Goal: Share content: Share content

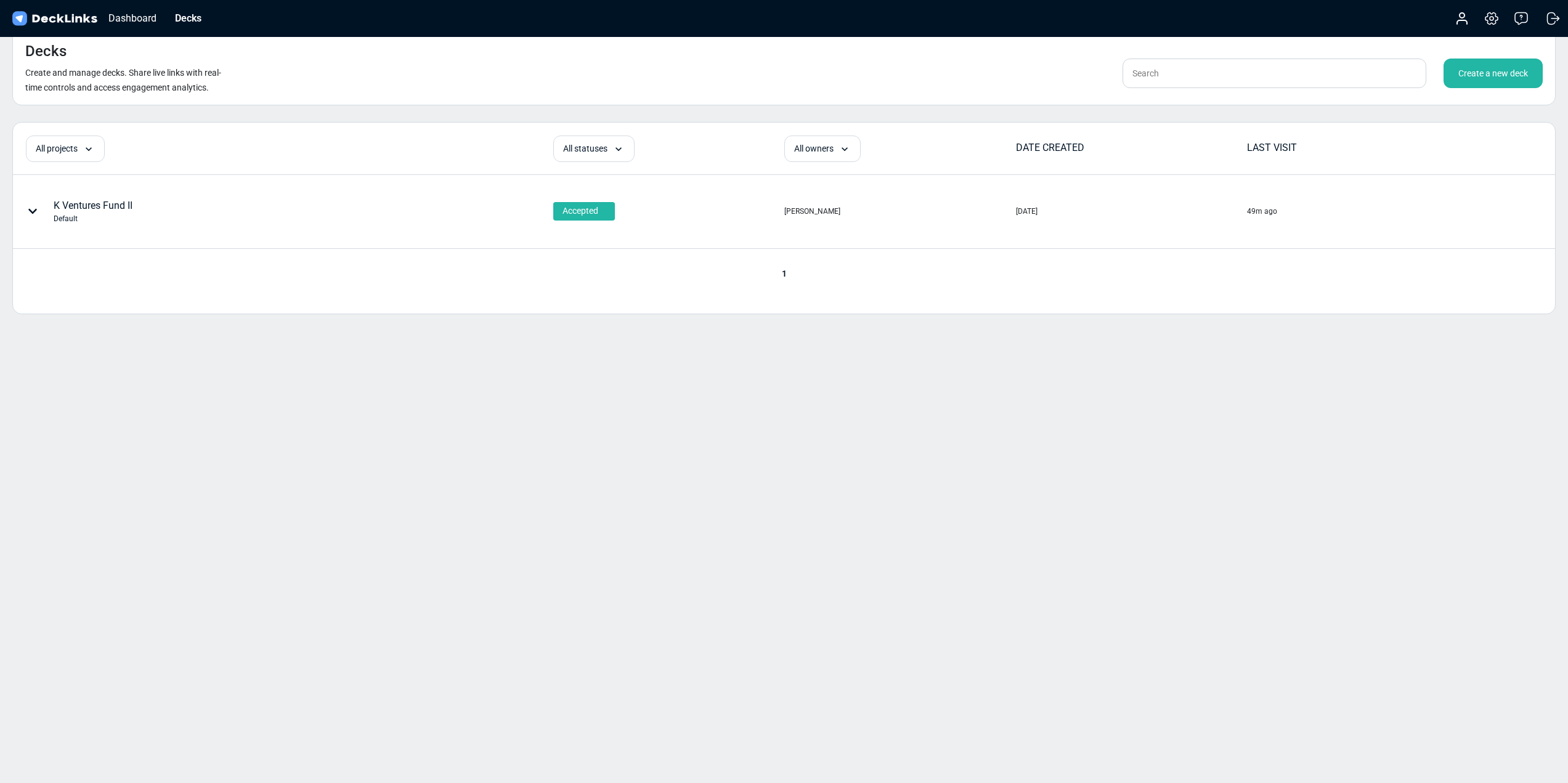
click at [193, 211] on div "K Ventures Fund II Default" at bounding box center [215, 210] width 404 height 37
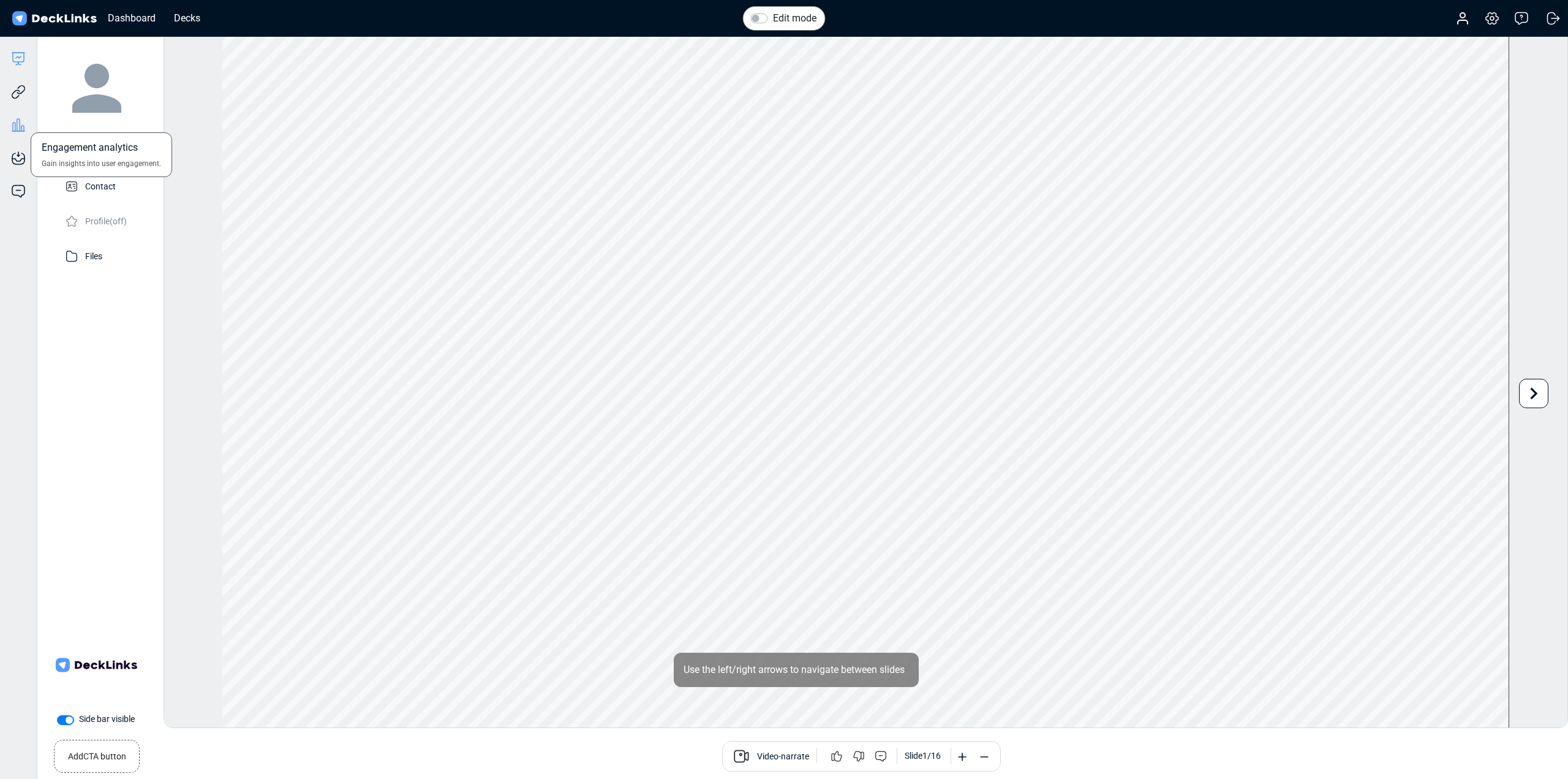
click at [17, 128] on icon at bounding box center [18, 124] width 3 height 12
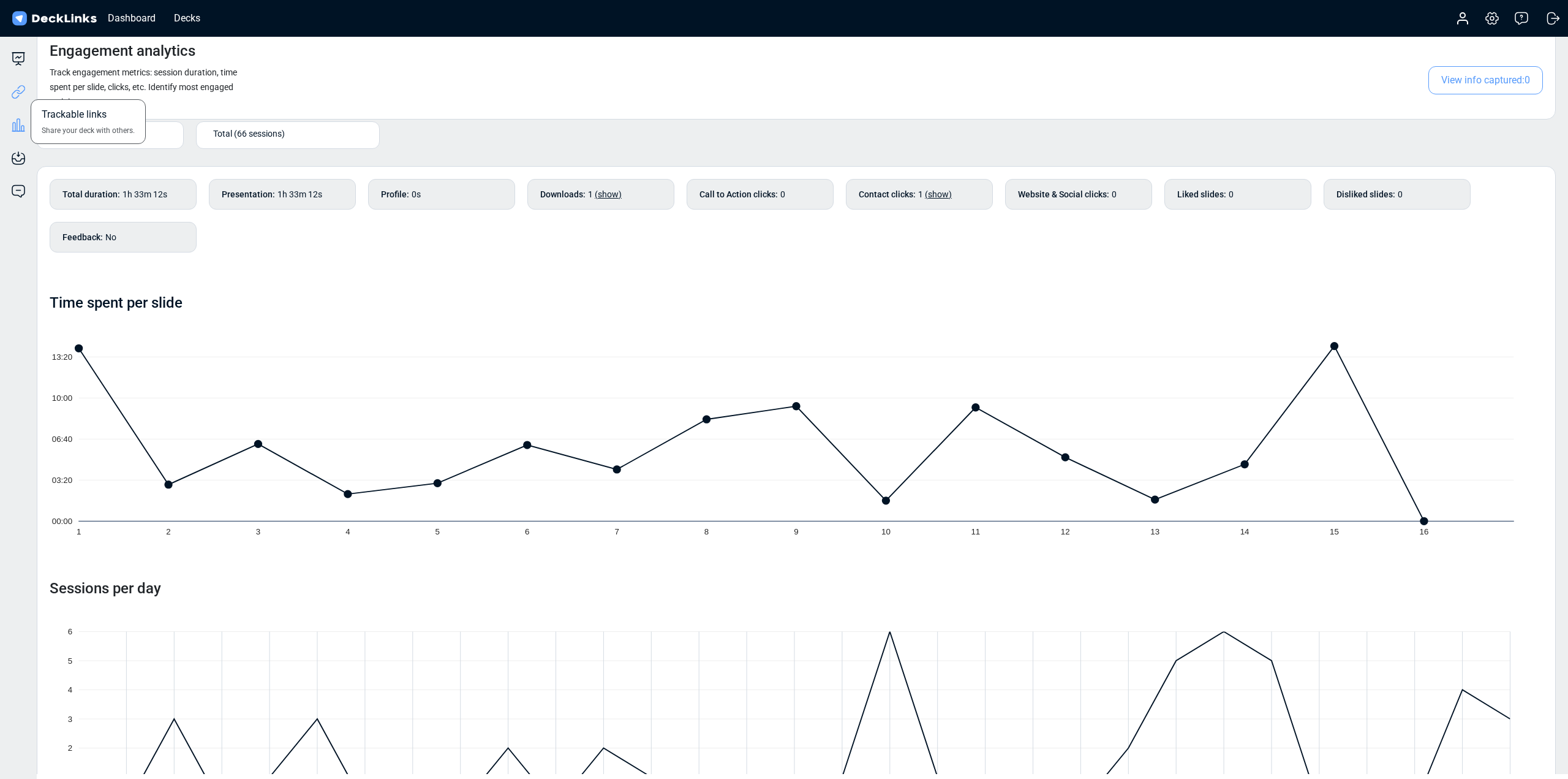
click at [20, 95] on icon at bounding box center [18, 92] width 15 height 15
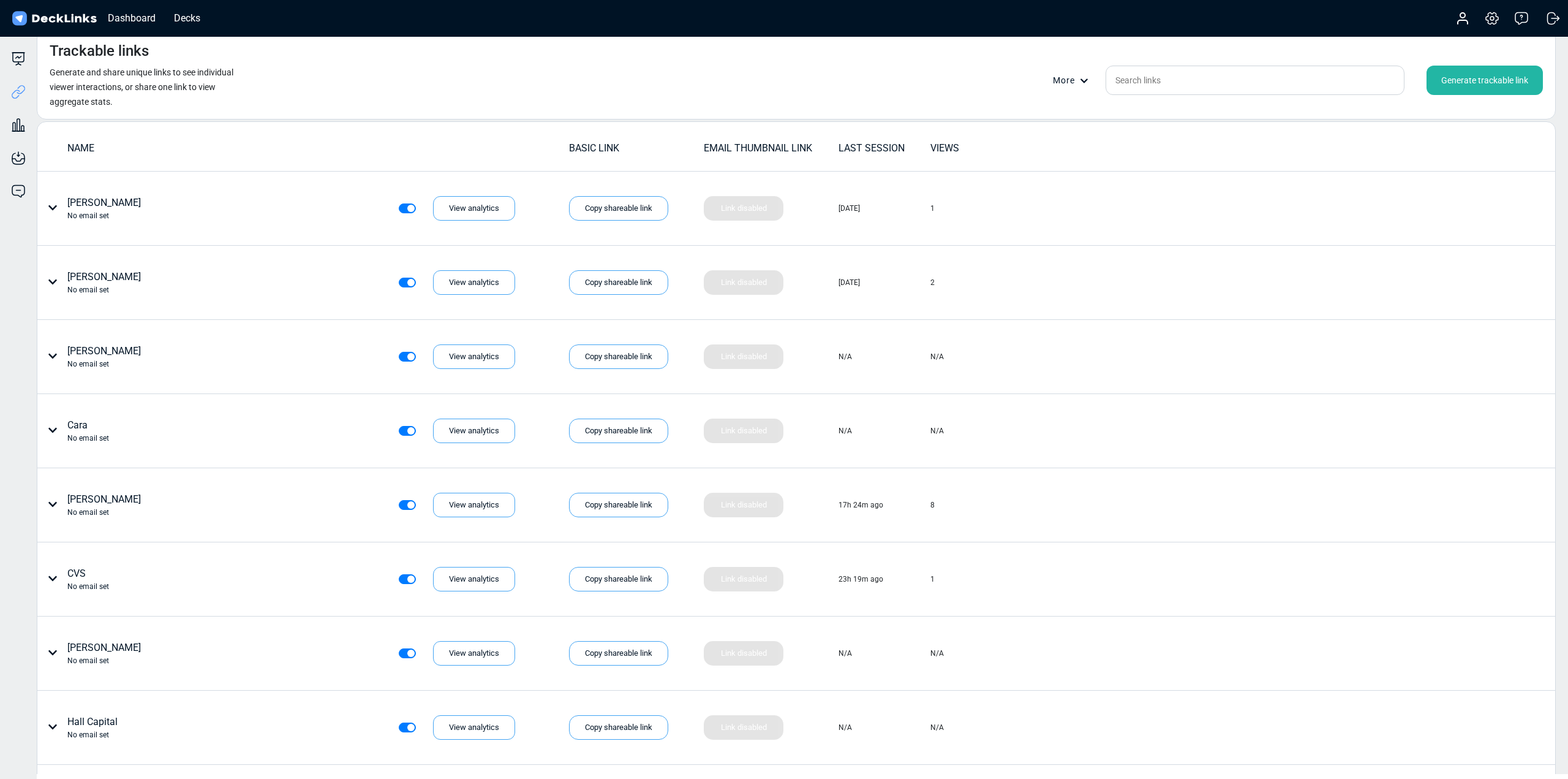
click at [1484, 73] on div "Generate trackable link" at bounding box center [1485, 80] width 116 height 30
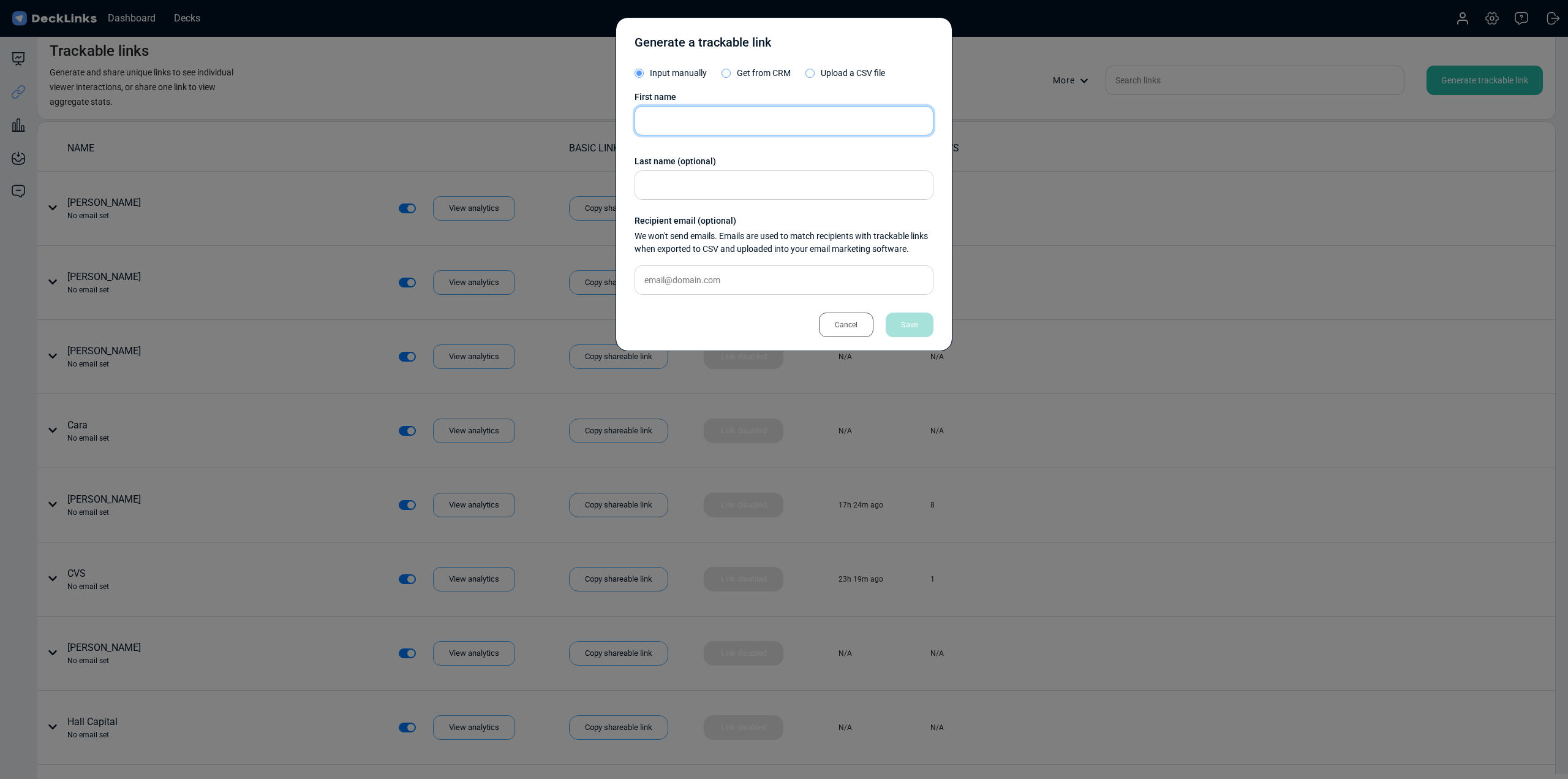
drag, startPoint x: 756, startPoint y: 130, endPoint x: 752, endPoint y: 123, distance: 8.1
click at [755, 128] on input "text" at bounding box center [784, 120] width 299 height 30
paste input "Rob Rahbari University of Rochester rob.rahbari@rochester.edu"
type input "Rob Rahbari University of Rochester rob.rahbari@rochester.edu"
click at [925, 323] on div "Save" at bounding box center [910, 325] width 47 height 25
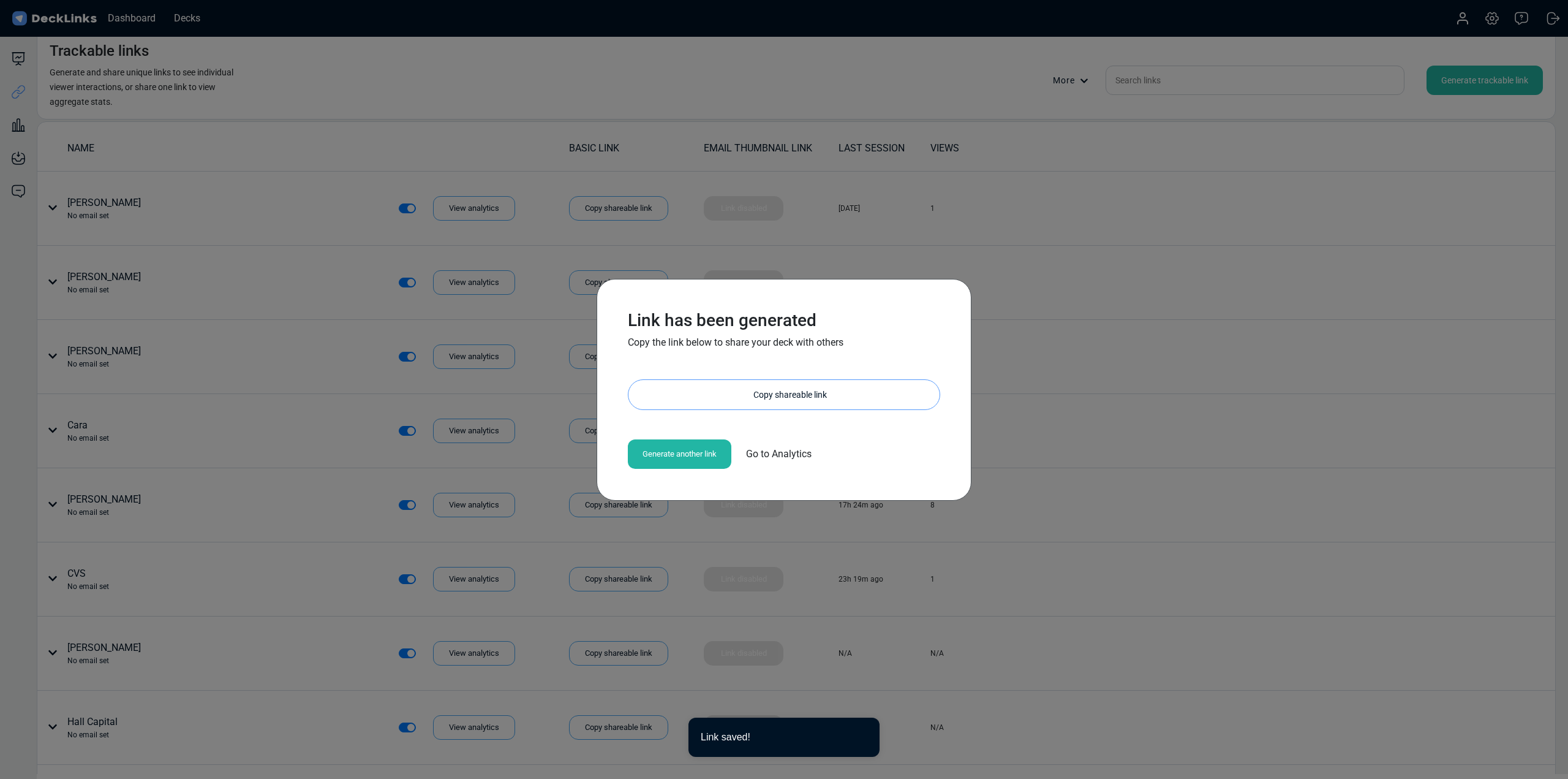
click at [755, 387] on div "Copy shareable link" at bounding box center [789, 395] width 299 height 30
click at [1205, 393] on div "Link has been generated Copy the link below to share your deck with others http…" at bounding box center [784, 389] width 1568 height 779
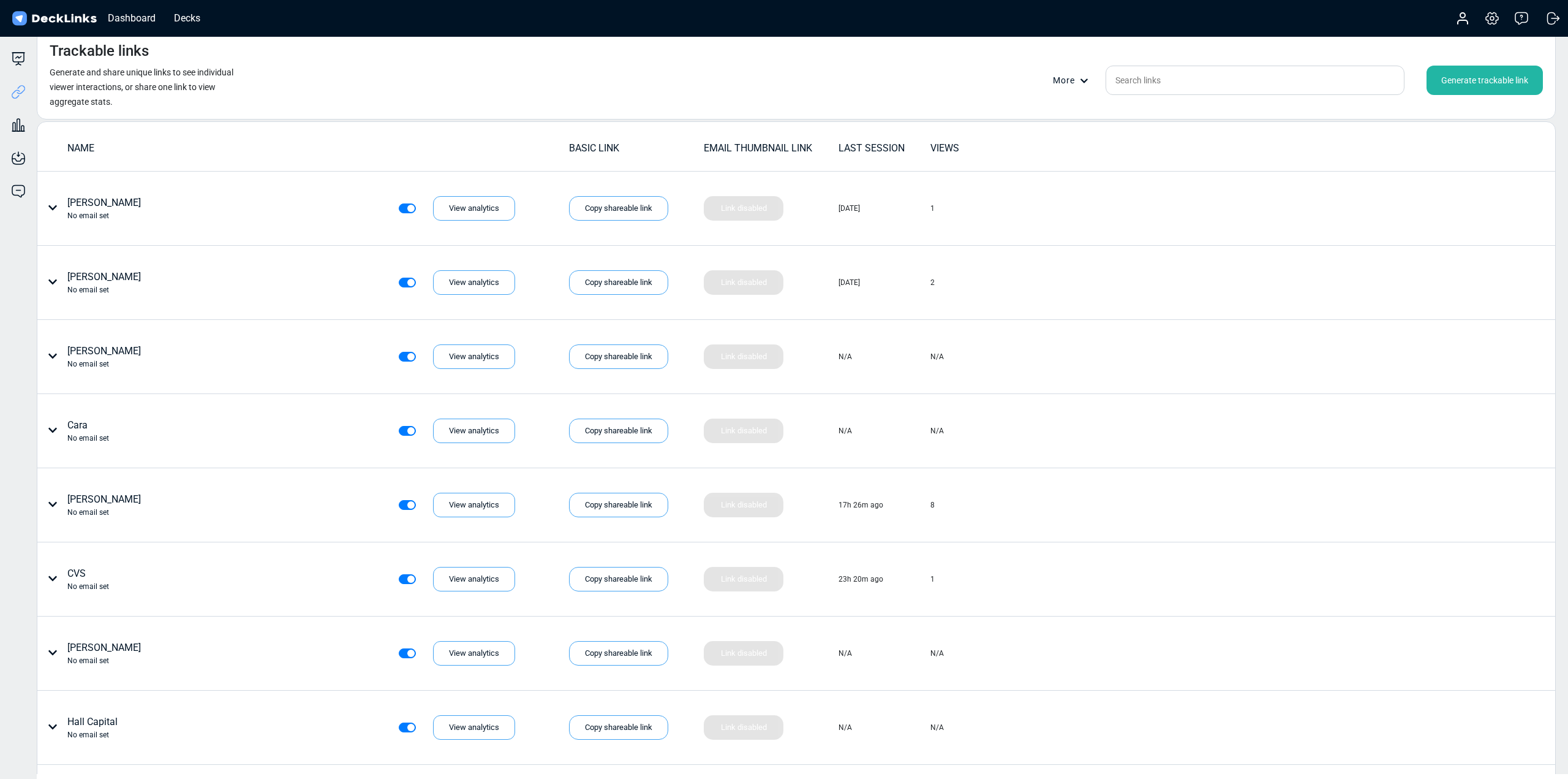
click at [1459, 78] on div "Generate trackable link" at bounding box center [1485, 80] width 116 height 30
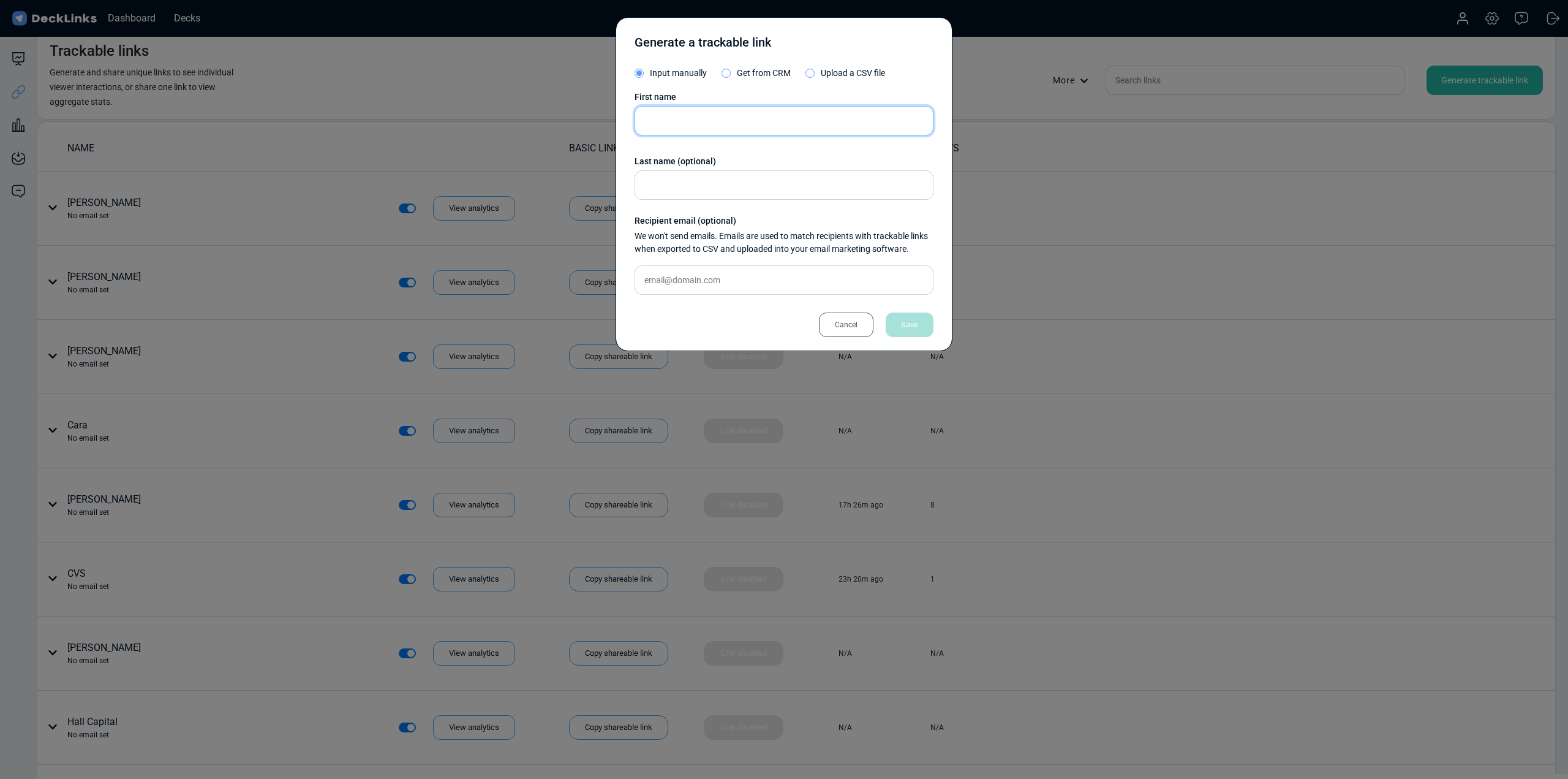
click at [745, 129] on input "text" at bounding box center [784, 120] width 299 height 30
paste input "Hi Rob, Christopher Kennedy McKelvy here. I got your email from my aunt Kerry a…"
type input "Hi Rob, Christopher Kennedy McKelvy here. I got your email from my aunt Kerry a…"
click at [786, 111] on input "text" at bounding box center [784, 120] width 299 height 30
paste input "Andrew Rutter ALSAC / St. Jude Children’s Research Hospital Andrew.rutter@alsac…"
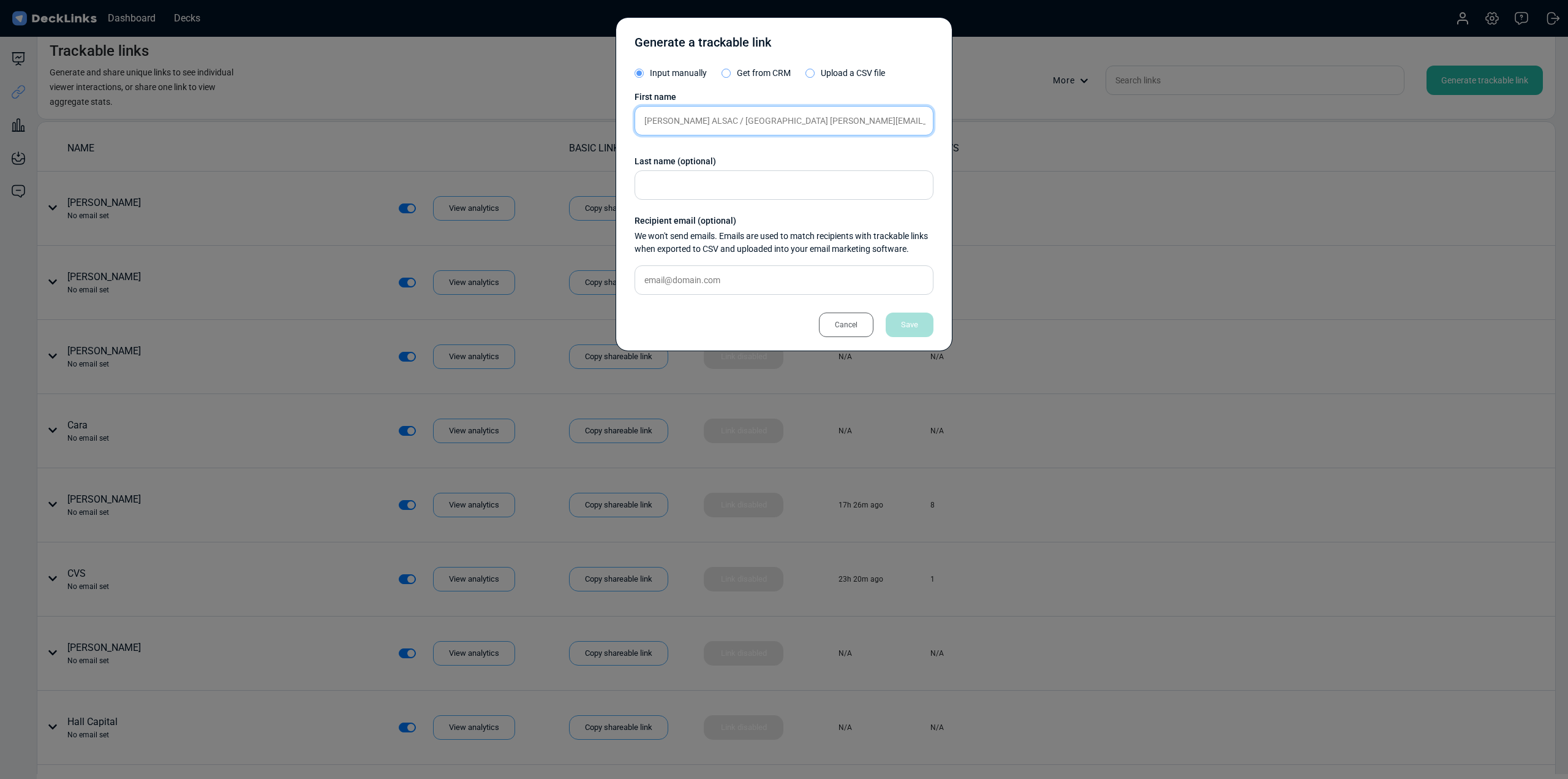
scroll to position [0, 73]
type input "Andrew Rutter ALSAC / St. Jude Children’s Research Hospital Andrew.rutter@alsac…"
click at [924, 325] on div "Save" at bounding box center [910, 325] width 47 height 25
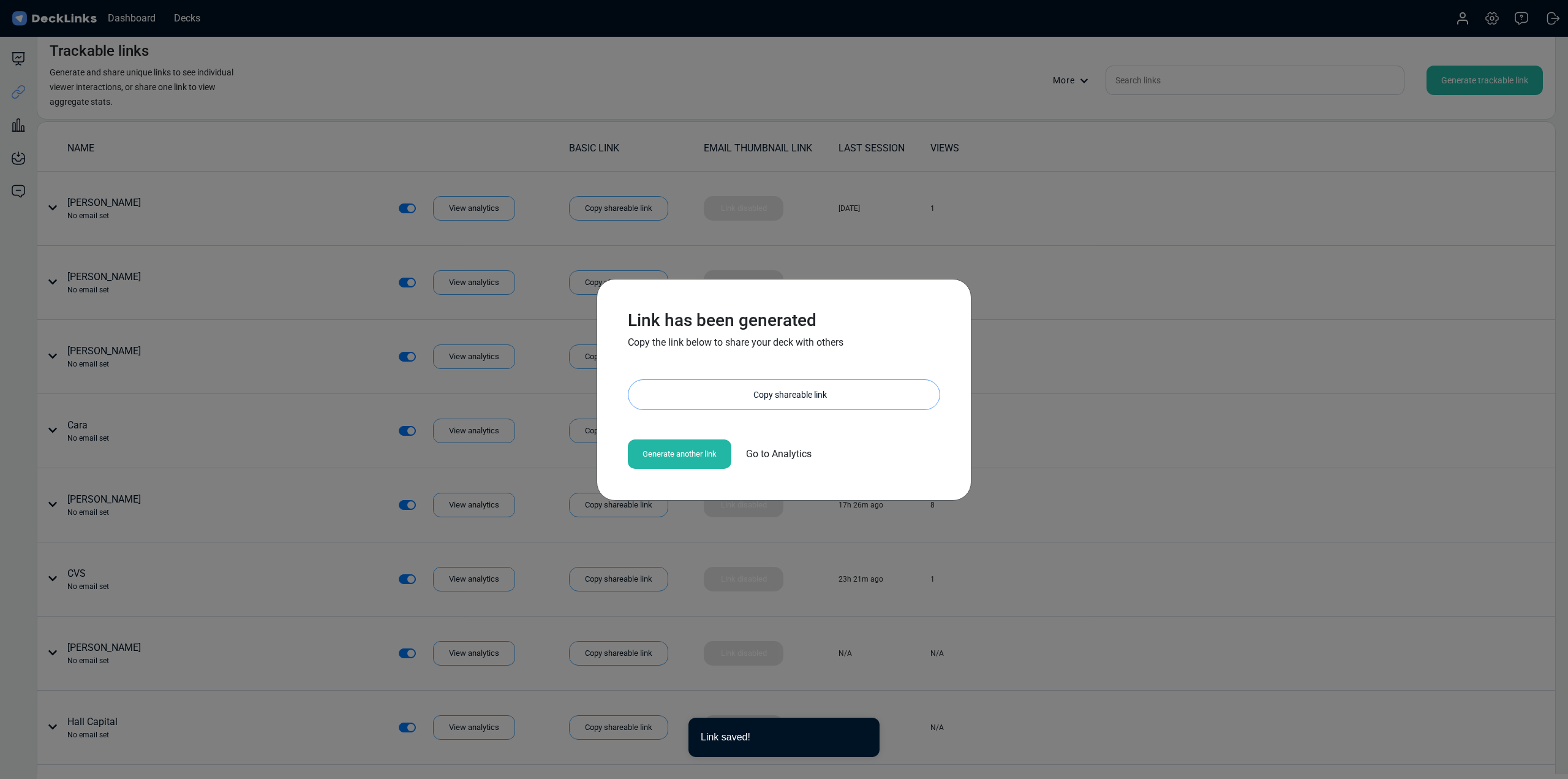
click at [800, 405] on div "Copy shareable link" at bounding box center [789, 395] width 299 height 30
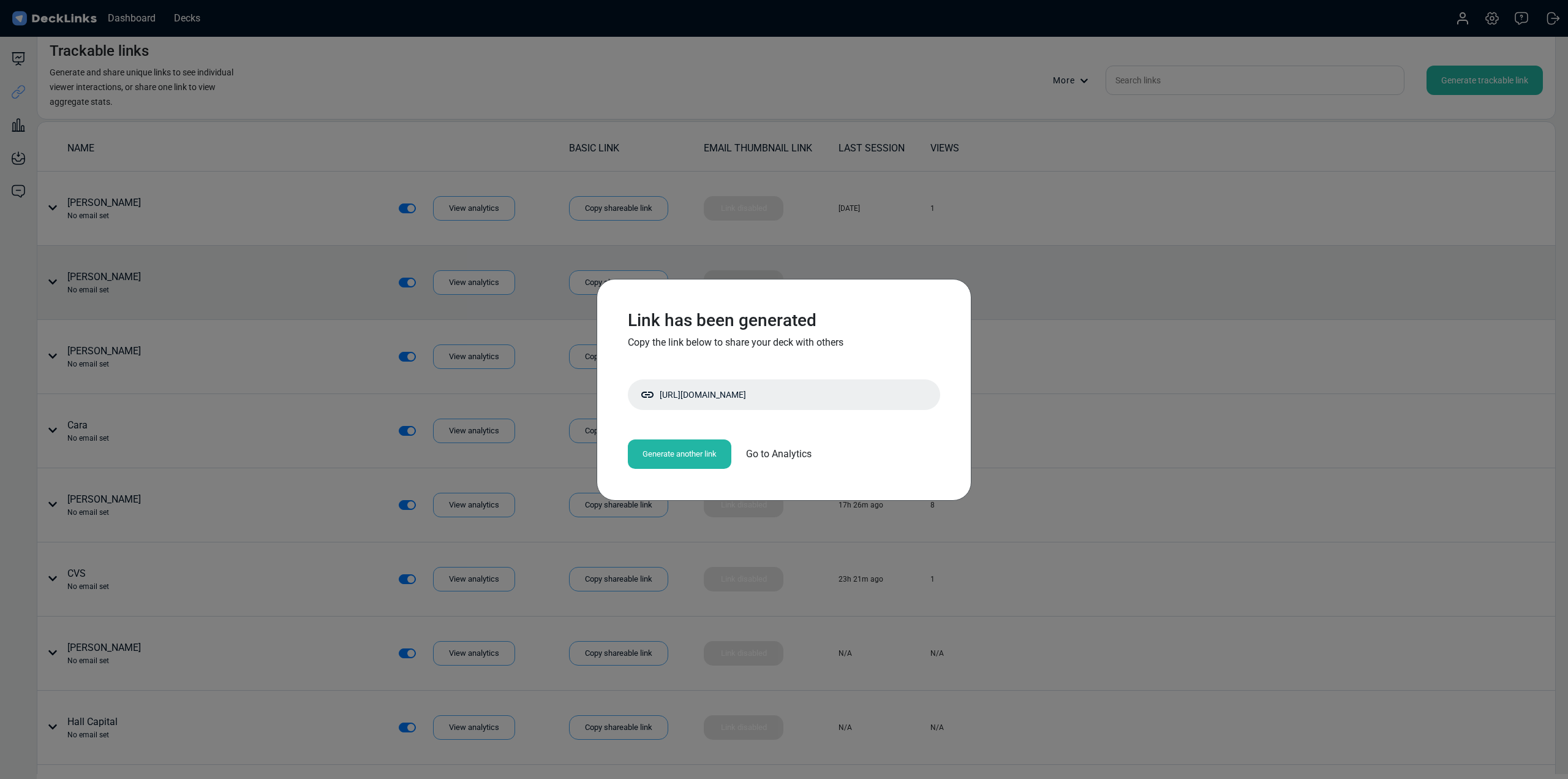
drag, startPoint x: 1216, startPoint y: 346, endPoint x: 1261, endPoint y: 303, distance: 62.2
click at [1218, 341] on div "Link has been generated Copy the link below to share your deck with others http…" at bounding box center [784, 389] width 1568 height 779
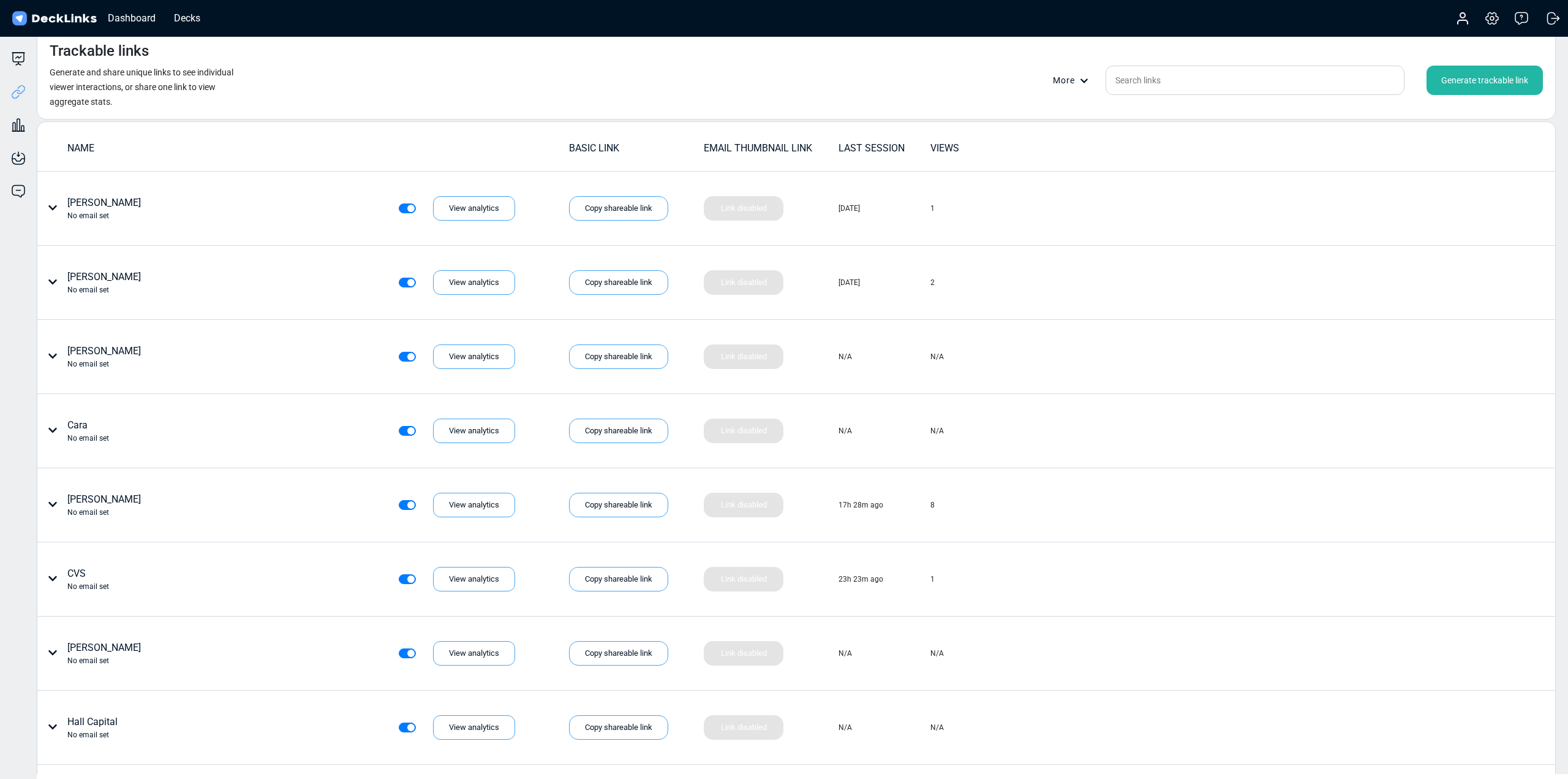
click at [1488, 86] on div "Generate trackable link" at bounding box center [1485, 80] width 116 height 30
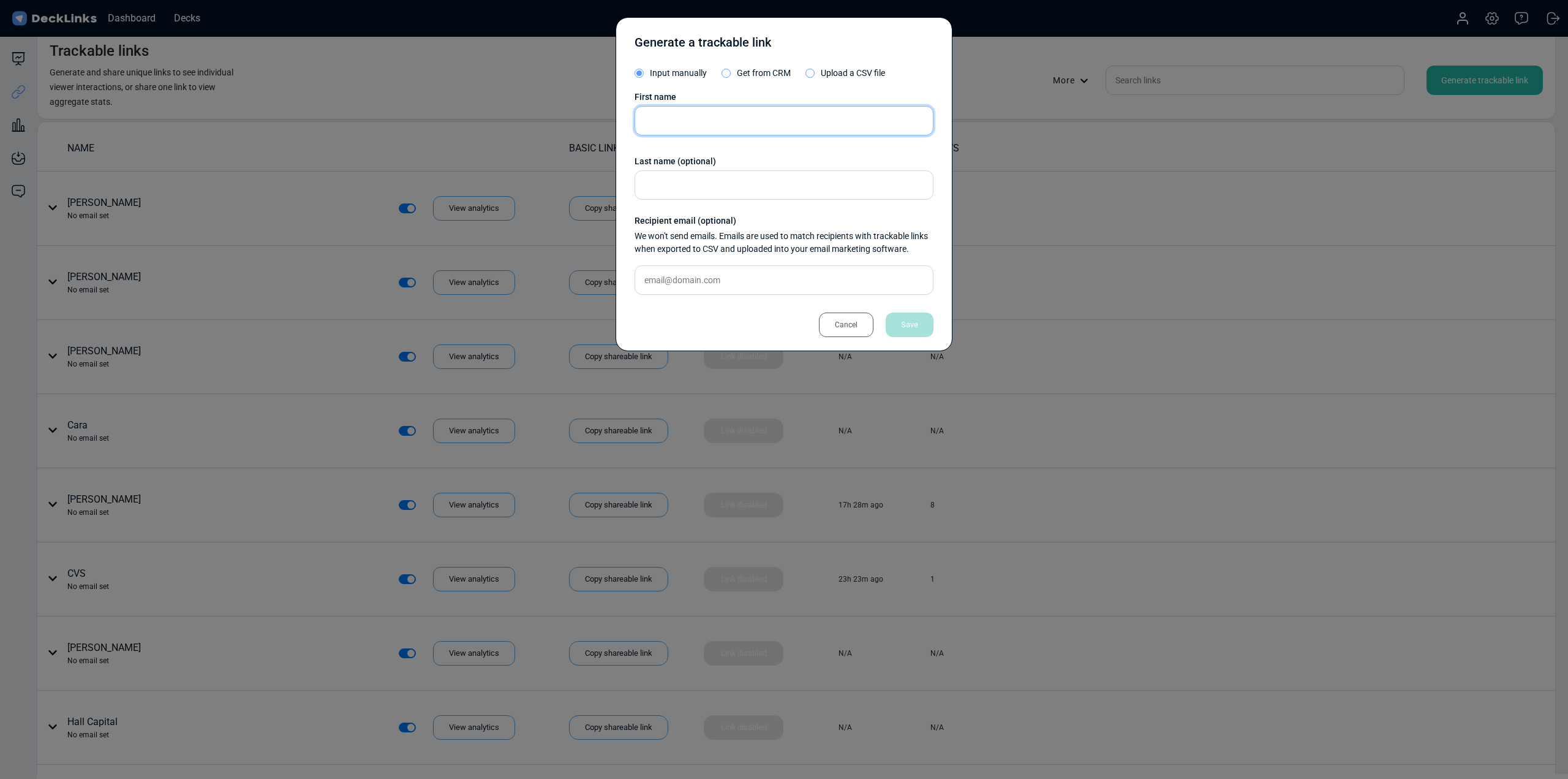
click at [744, 120] on input "text" at bounding box center [784, 120] width 299 height 30
paste input "Daniel Vasquez Marin Health Medical Center dan@vsqz.co"
type input "Daniel Vasquez Marin Health Medical Center dan@vsqz.co"
click at [904, 319] on div "Save" at bounding box center [910, 325] width 47 height 25
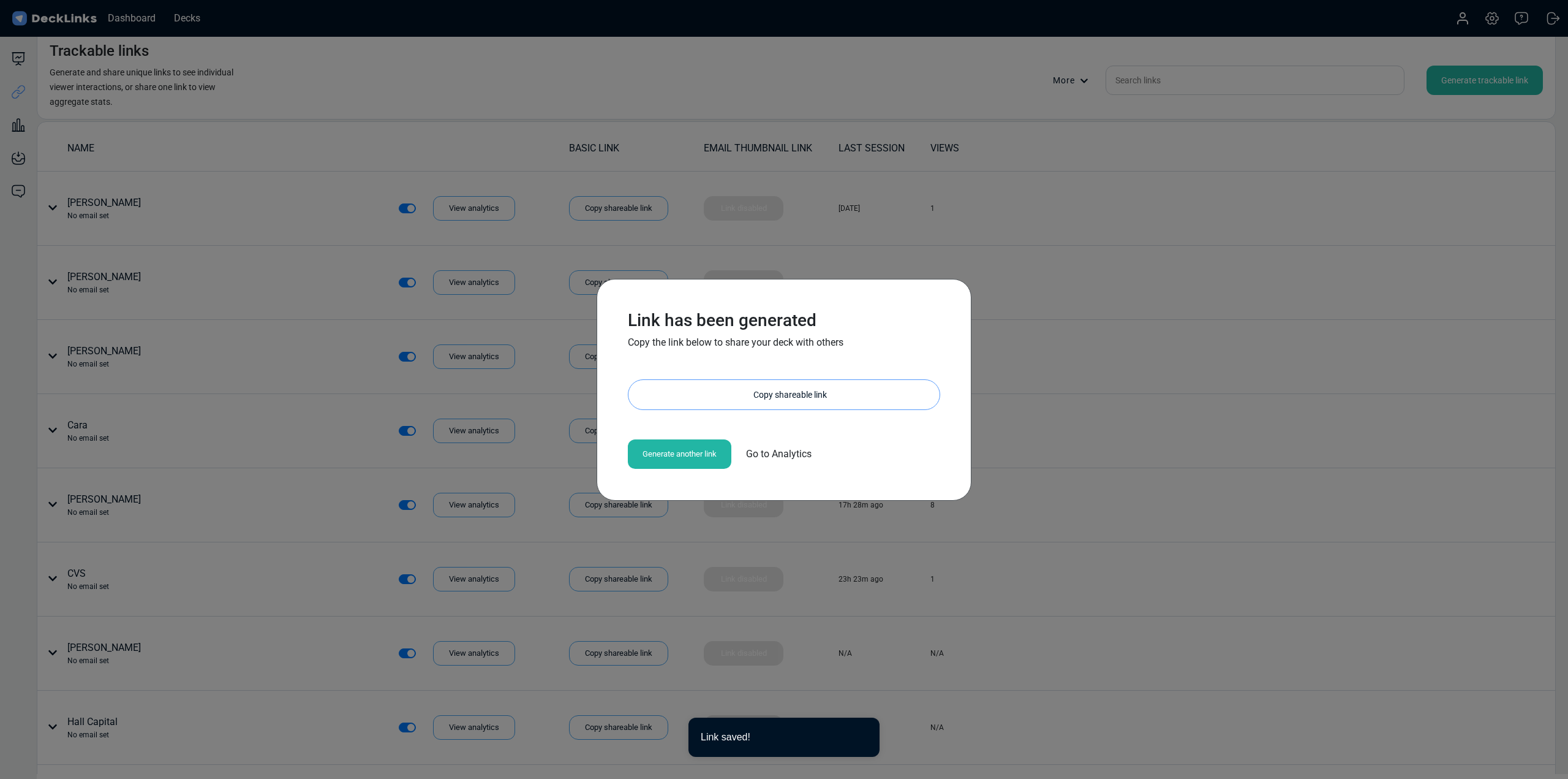
drag, startPoint x: 846, startPoint y: 393, endPoint x: 828, endPoint y: 399, distance: 19.0
click at [845, 393] on div "Copy shareable link" at bounding box center [789, 395] width 299 height 30
click at [1361, 200] on div "Link has been generated Copy the link below to share your deck with others http…" at bounding box center [784, 389] width 1568 height 779
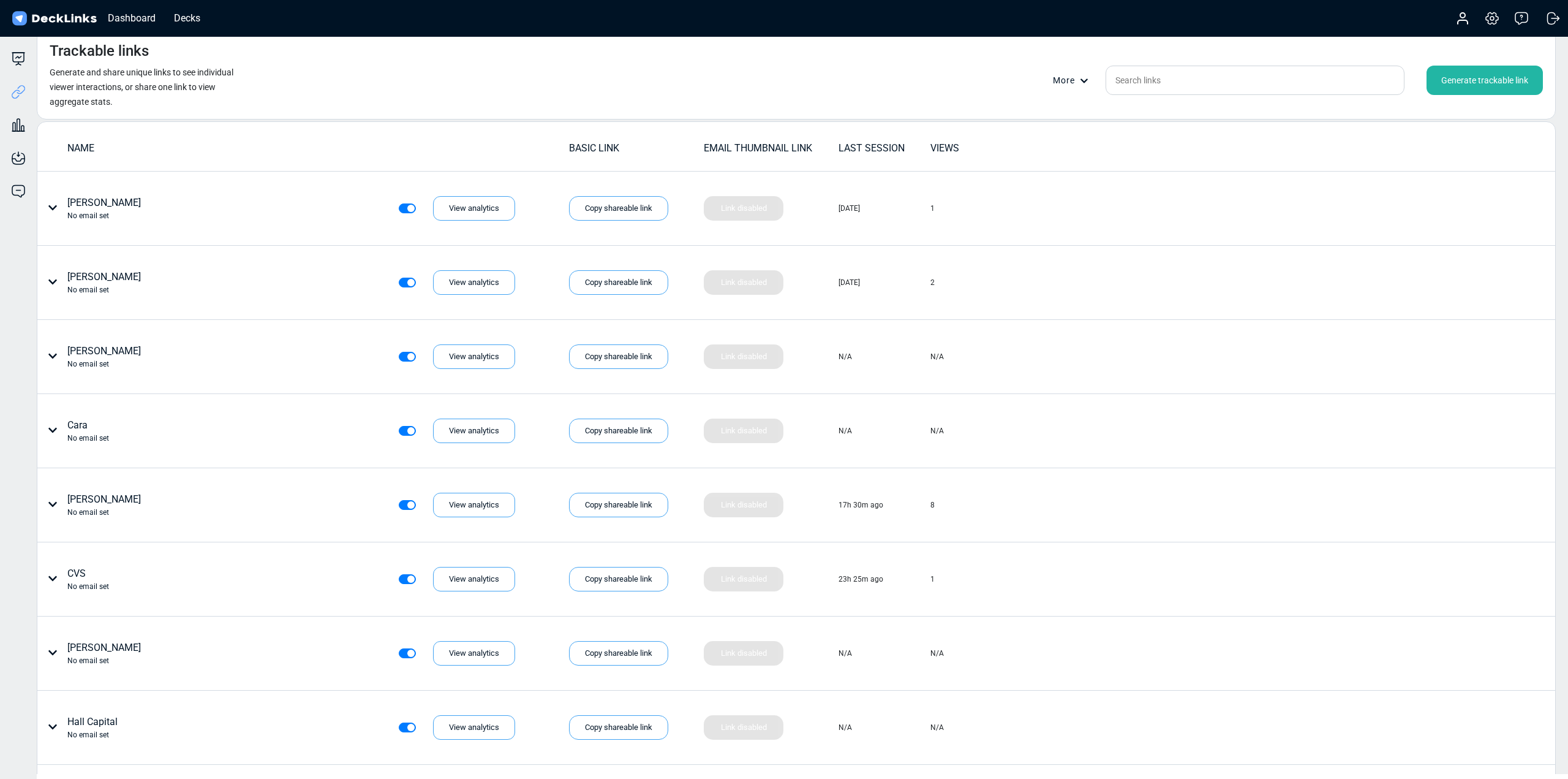
click at [1499, 82] on div "Generate trackable link" at bounding box center [1485, 80] width 116 height 30
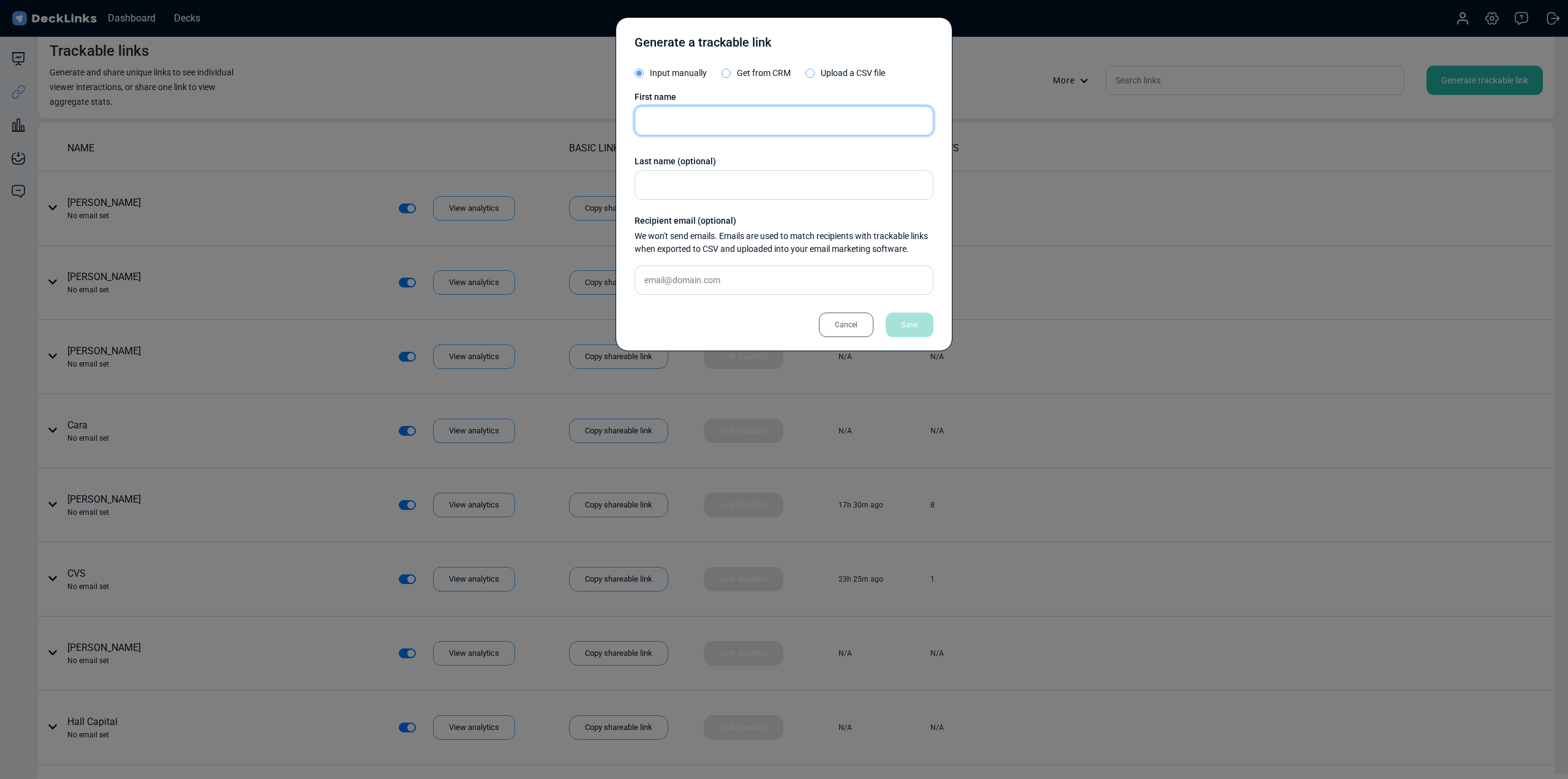
drag, startPoint x: 764, startPoint y: 130, endPoint x: 759, endPoint y: 113, distance: 17.7
click at [764, 128] on input "text" at bounding box center [784, 120] width 299 height 30
click at [759, 113] on input "text" at bounding box center [784, 120] width 299 height 30
paste input "walter_viguiliouk@manulife.com"
type input "walter_viguiliouk@manulife.com"
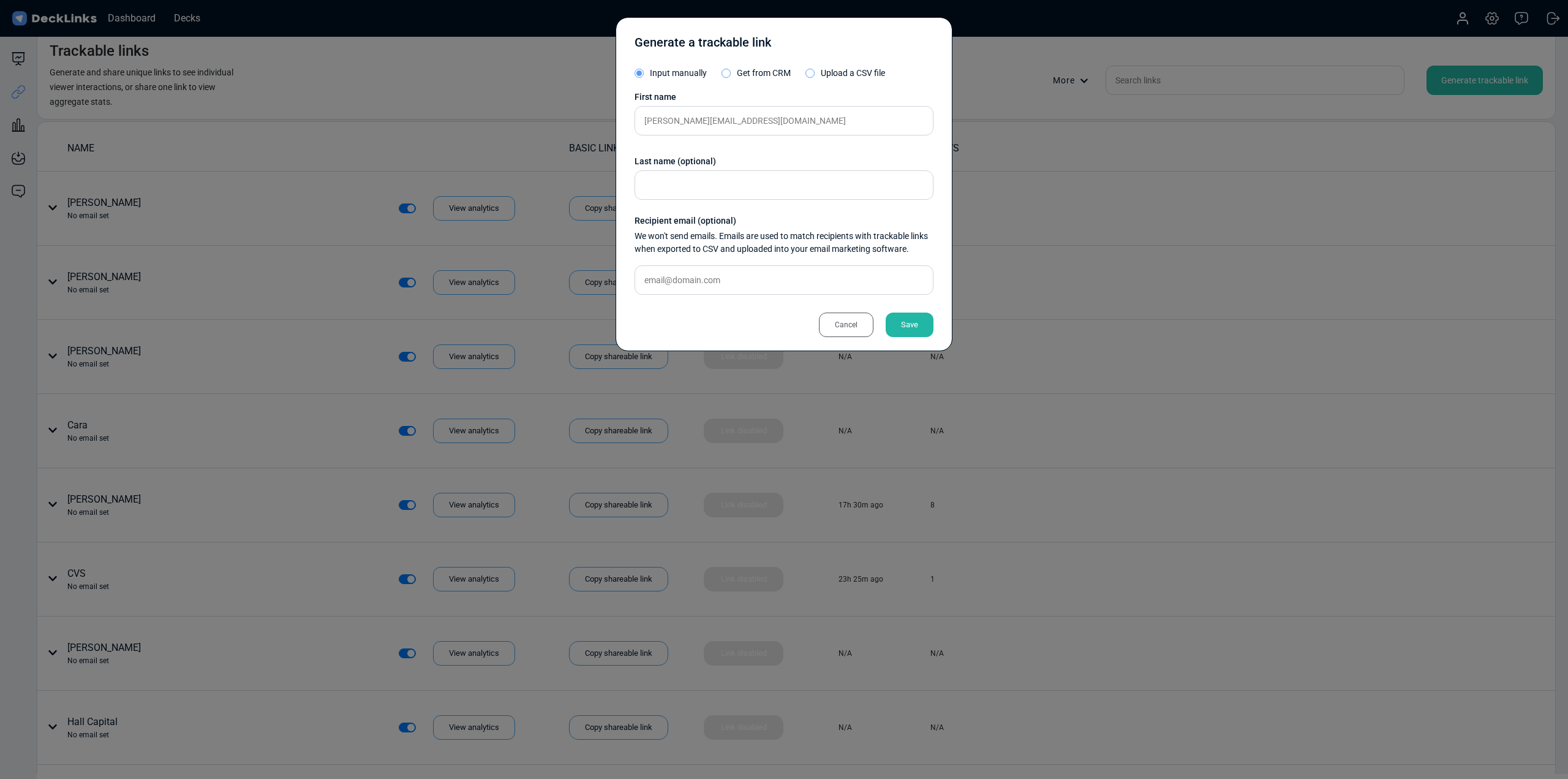
click at [922, 321] on div "Save" at bounding box center [910, 325] width 47 height 25
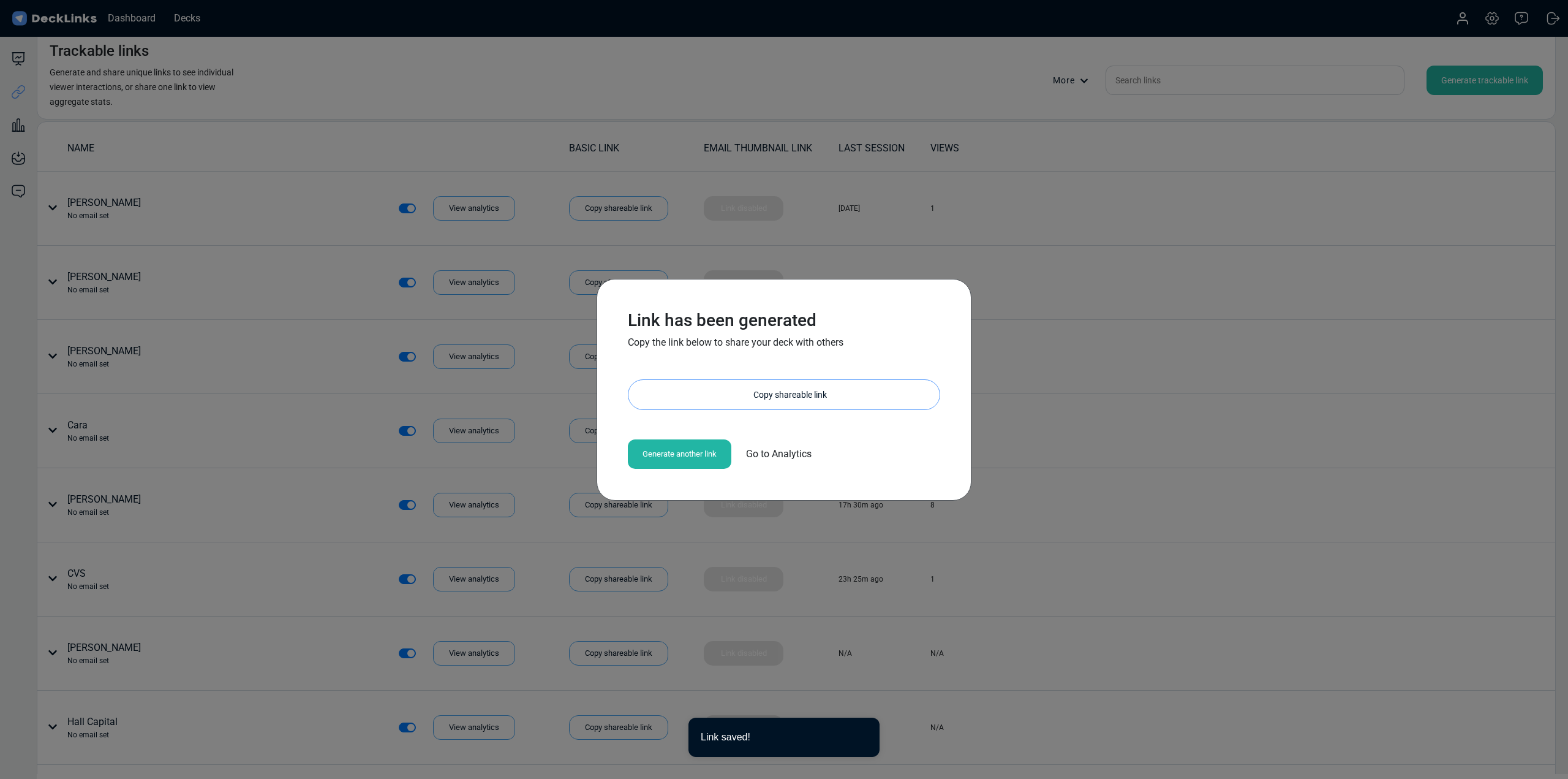
click at [775, 388] on div "Copy shareable link" at bounding box center [789, 395] width 299 height 30
drag, startPoint x: 742, startPoint y: 390, endPoint x: 741, endPoint y: 376, distance: 14.0
click at [0, 0] on div "Copy shareable link" at bounding box center [0, 0] width 0 height 0
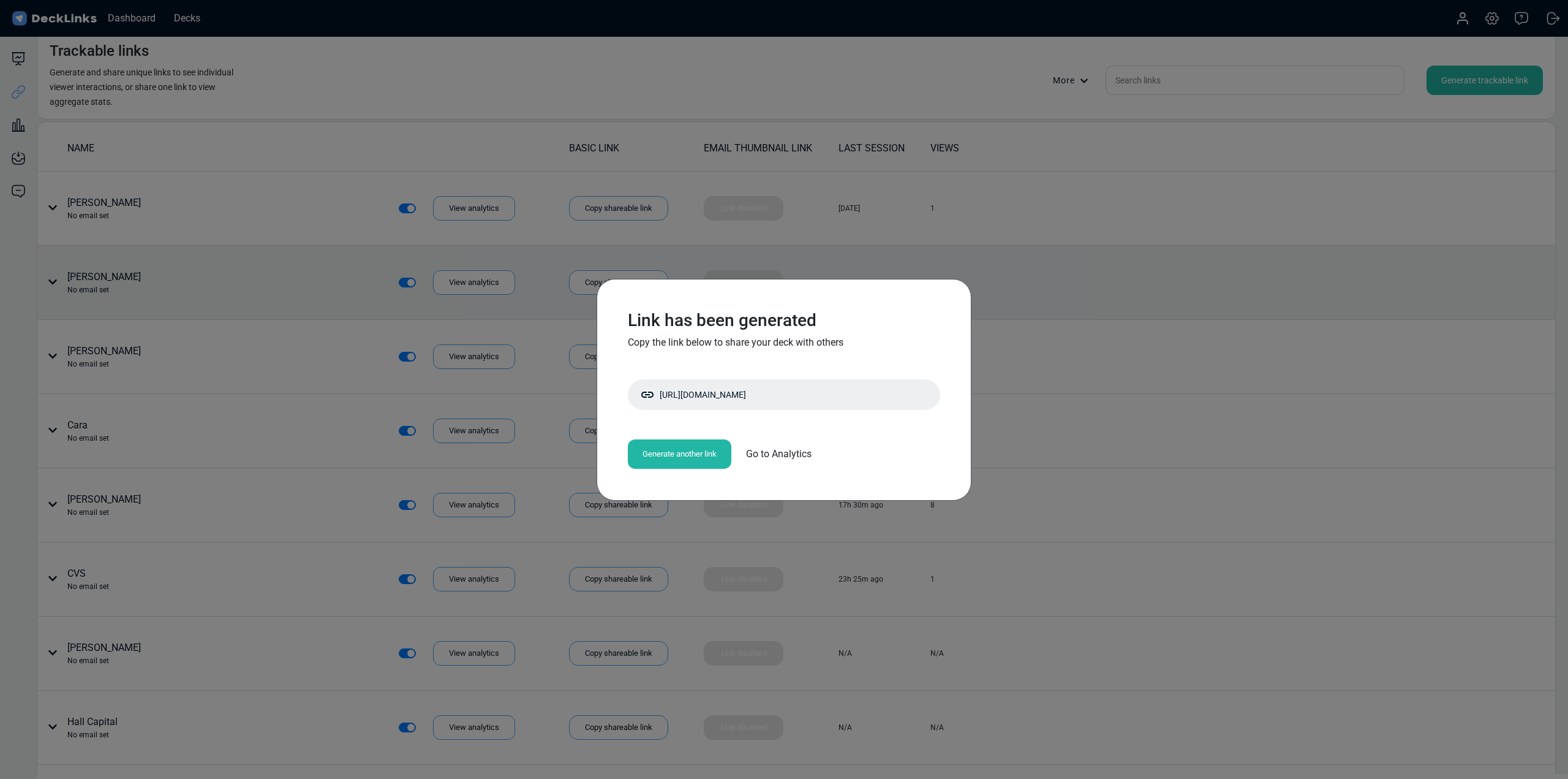
drag, startPoint x: 1100, startPoint y: 350, endPoint x: 1214, endPoint y: 250, distance: 151.6
click at [1100, 349] on div "Link has been generated Copy the link below to share your deck with others http…" at bounding box center [784, 389] width 1568 height 779
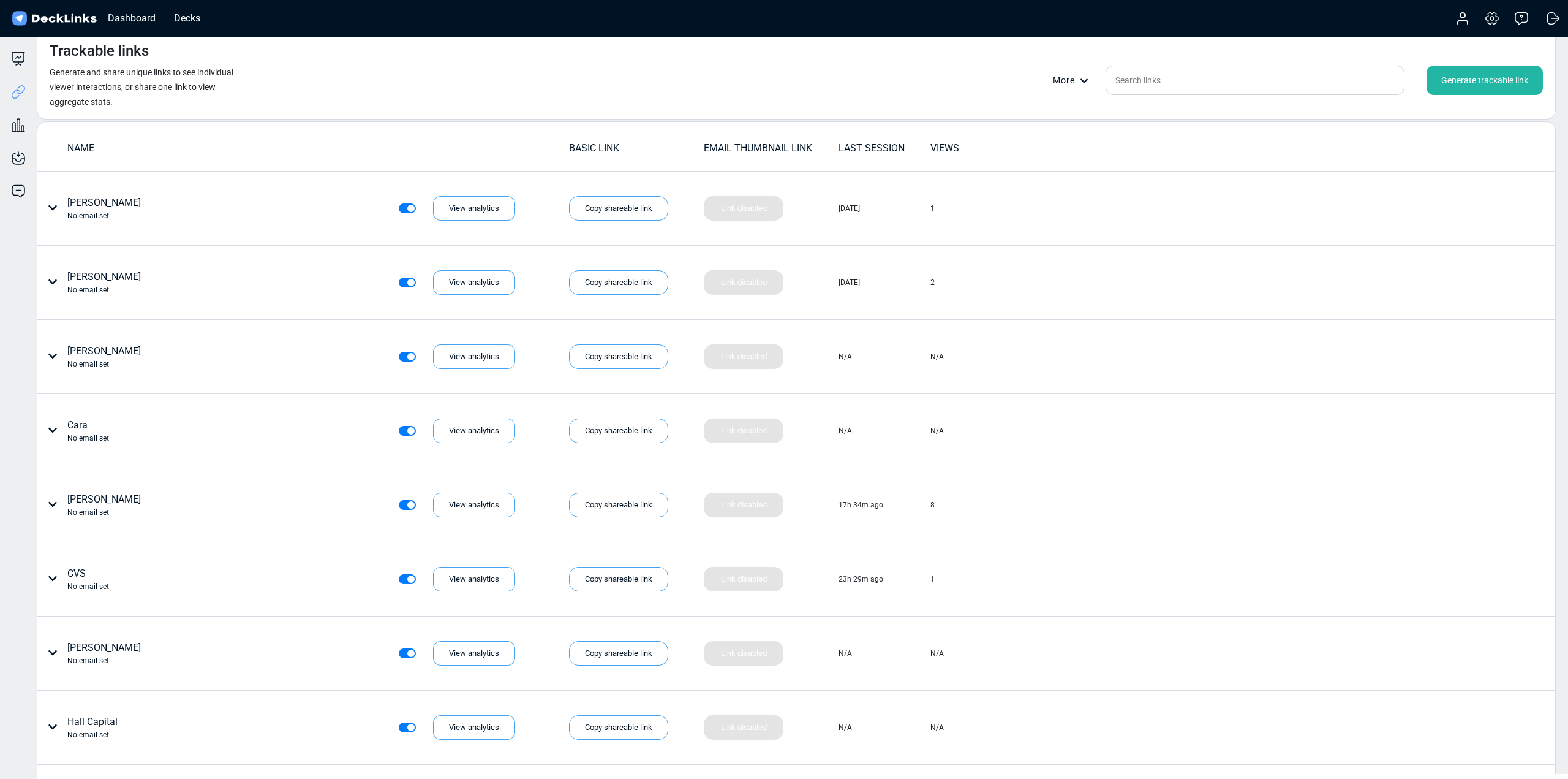
click at [1483, 73] on div "Generate trackable link" at bounding box center [1485, 80] width 116 height 30
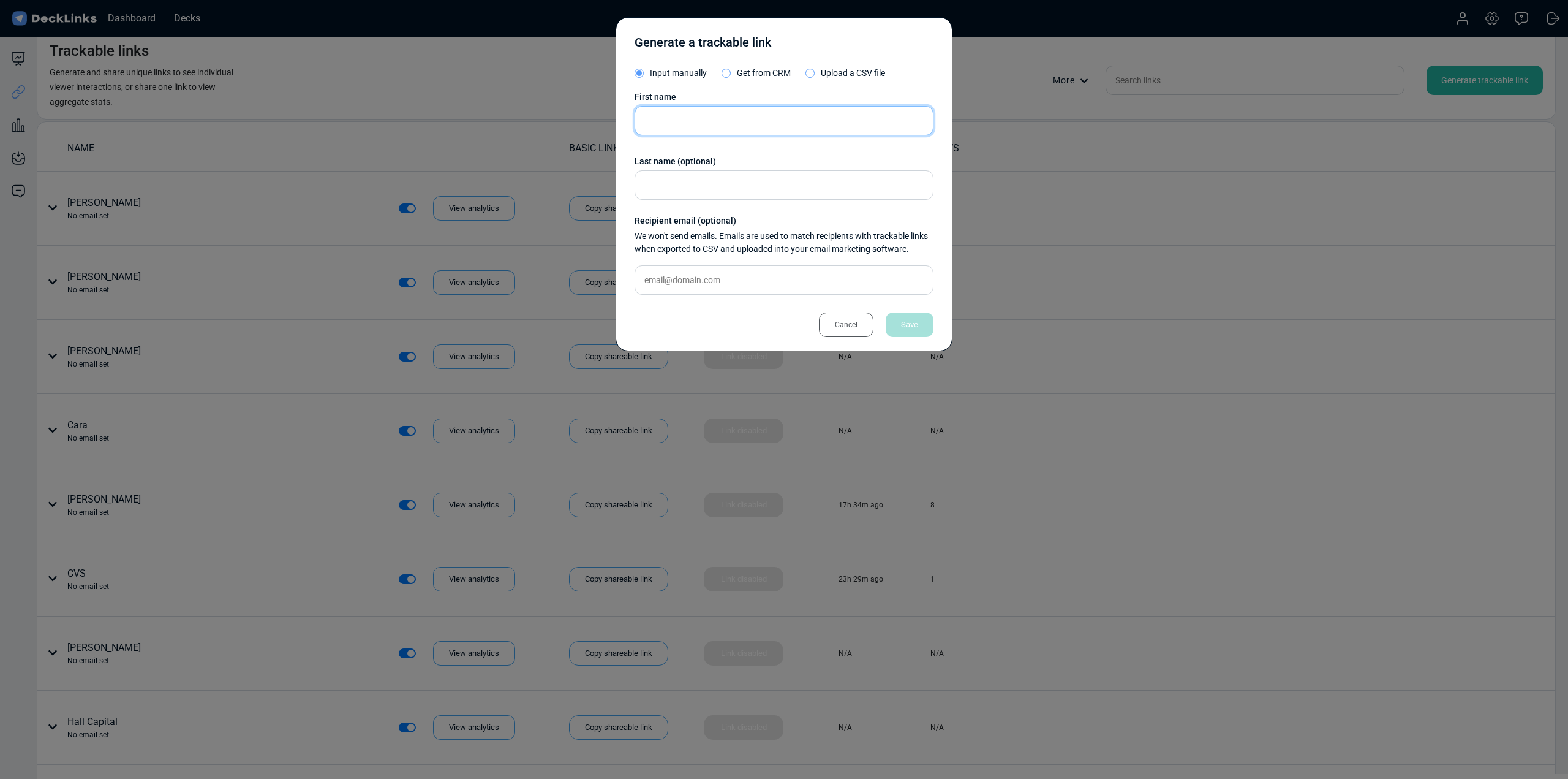
click at [664, 117] on input "text" at bounding box center [784, 120] width 299 height 30
type input "Daryn Illumen"
click at [915, 334] on div "Save" at bounding box center [910, 325] width 47 height 25
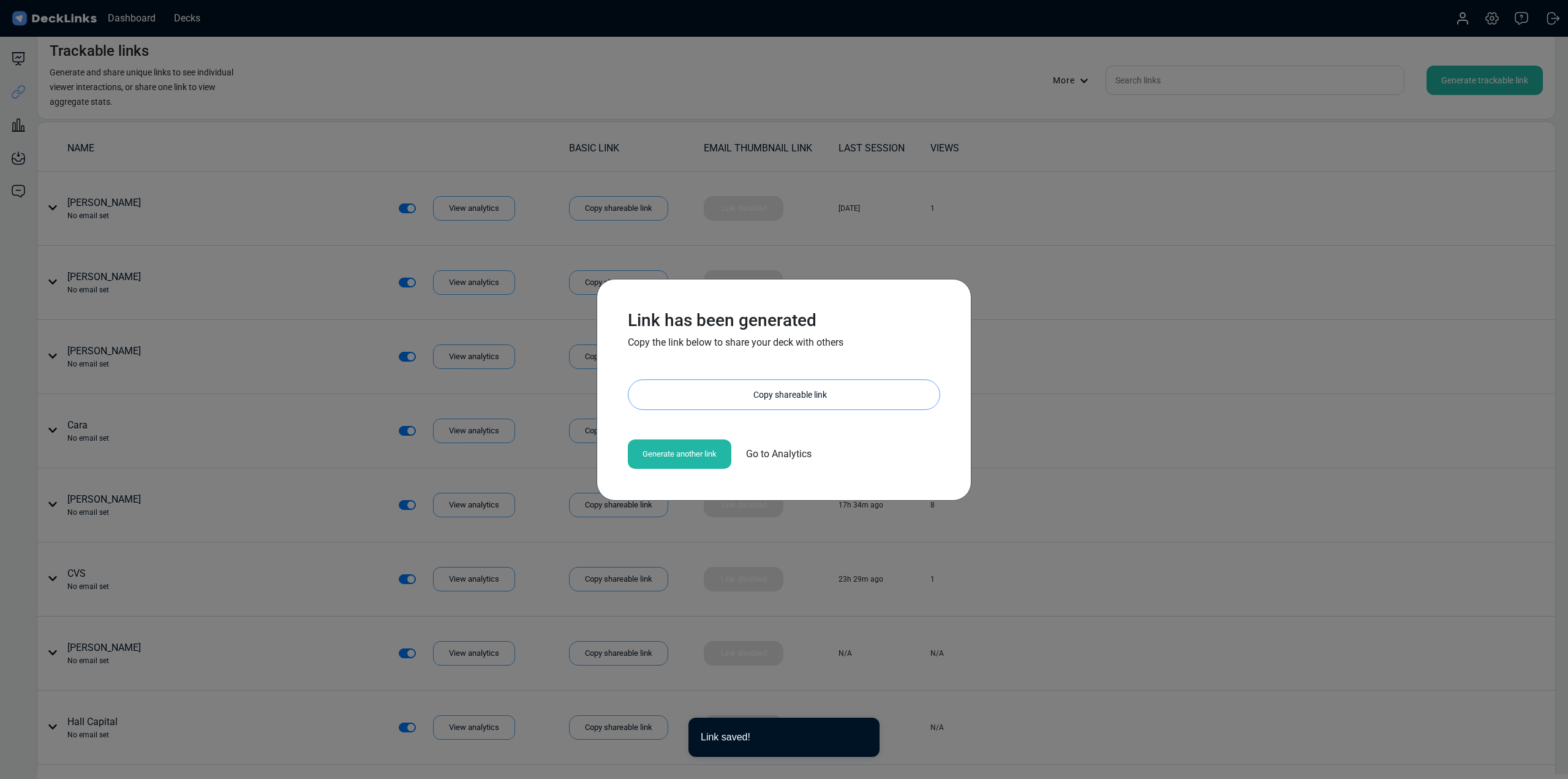
click at [778, 399] on div "Copy shareable link" at bounding box center [789, 395] width 299 height 30
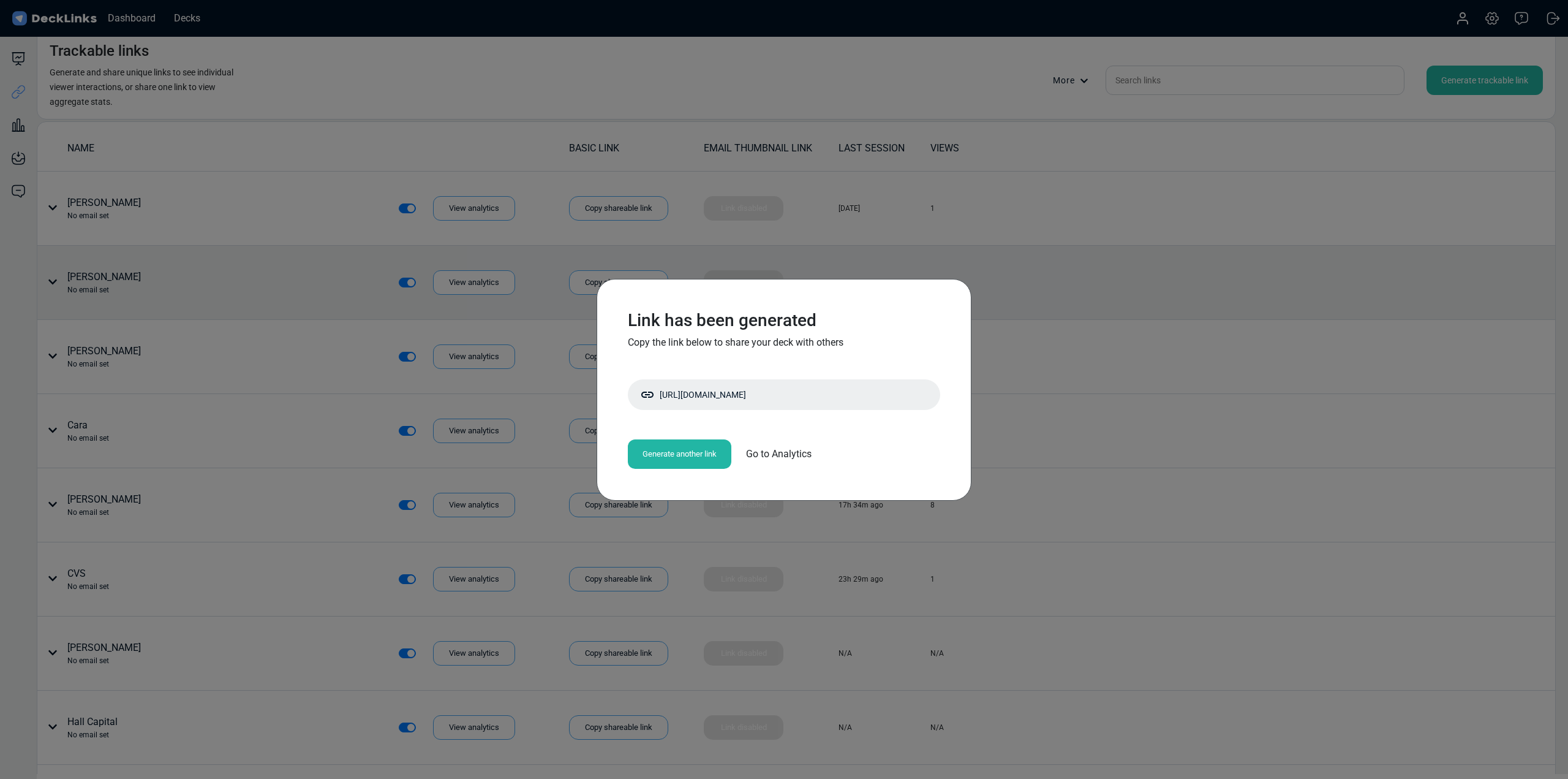
click at [1289, 280] on div "Link has been generated Copy the link below to share your deck with others http…" at bounding box center [784, 389] width 1568 height 779
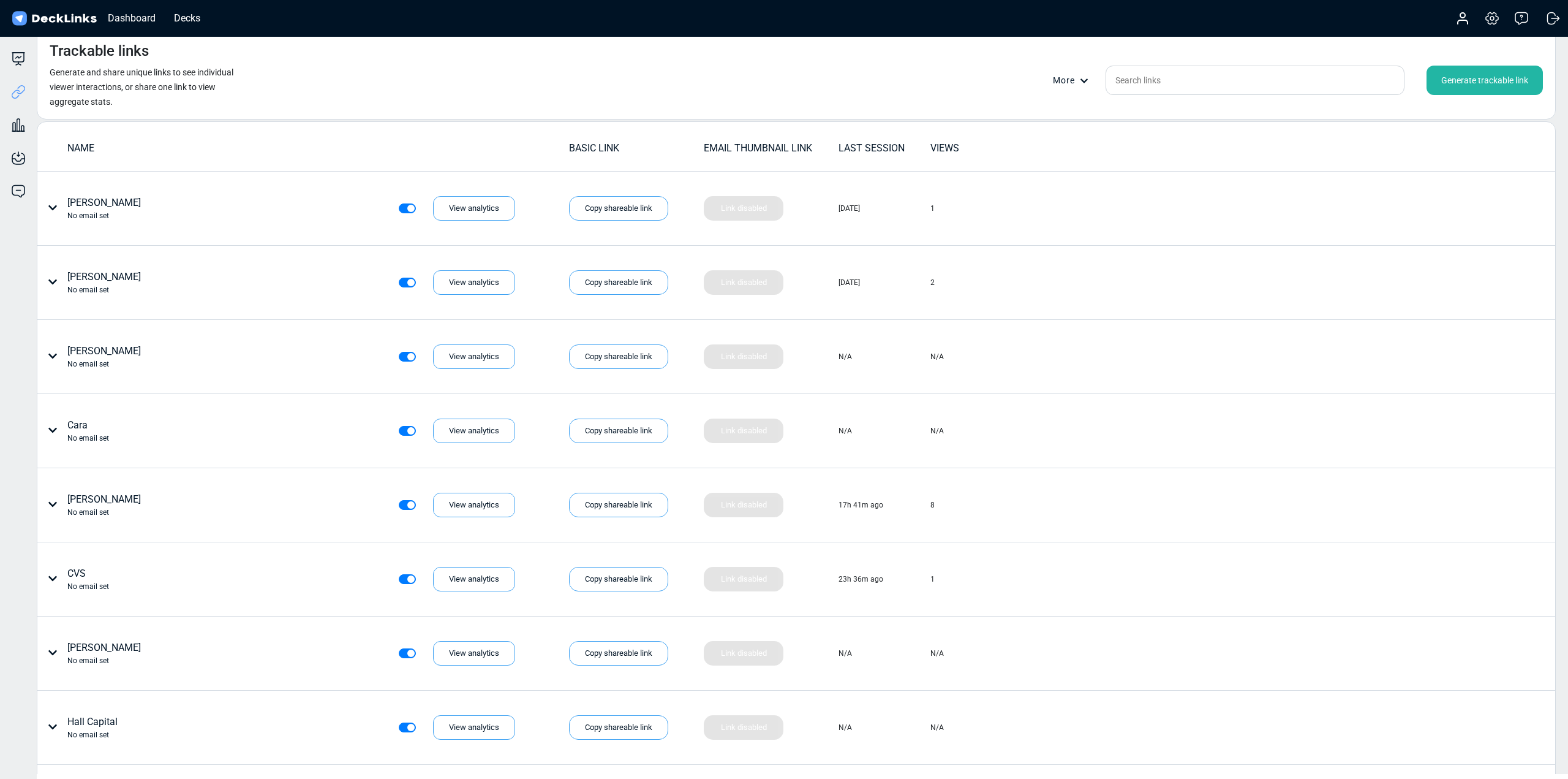
click at [1523, 75] on div "Generate trackable link" at bounding box center [1485, 80] width 116 height 30
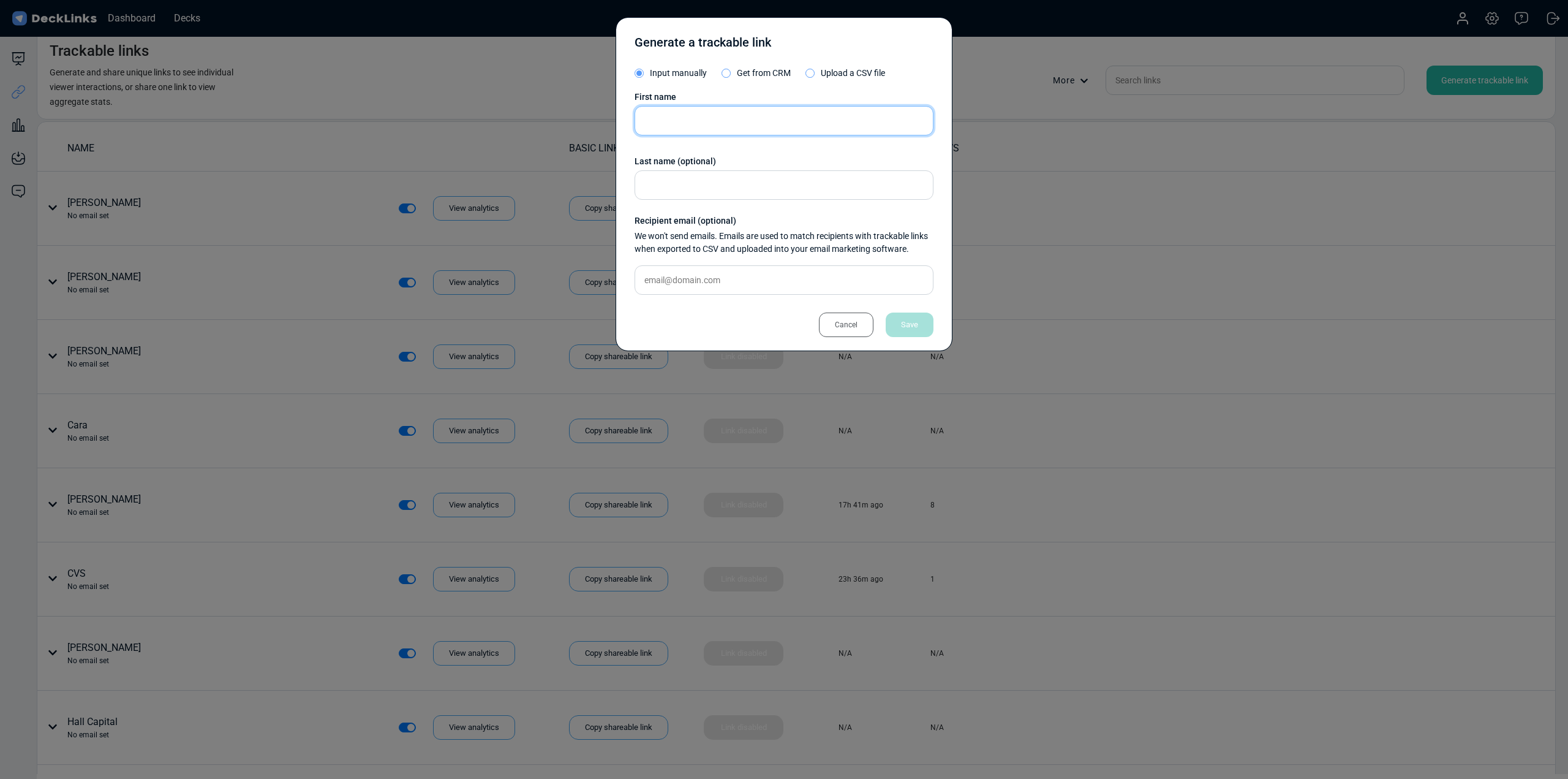
click at [767, 112] on input "text" at bounding box center [784, 120] width 299 height 30
paste input "Michael Cappucci Harvard Management Company"
type input "Michael Cappucci Harvard Management Company"
click at [920, 323] on div "Save" at bounding box center [910, 325] width 47 height 25
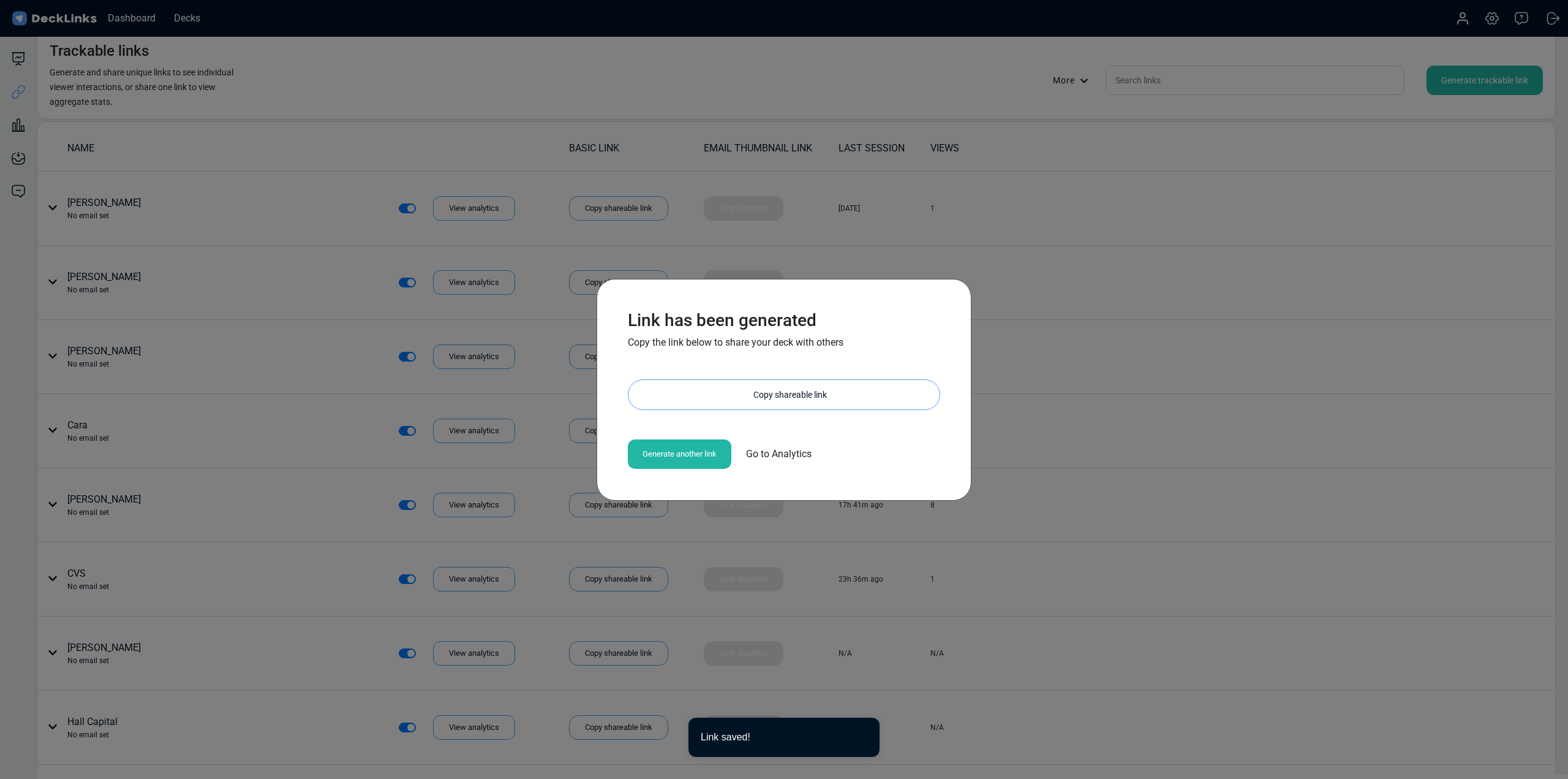
click at [752, 397] on div "Copy shareable link" at bounding box center [789, 395] width 299 height 30
click at [261, 90] on div "Link has been generated Copy the link below to share your deck with others http…" at bounding box center [784, 389] width 1568 height 779
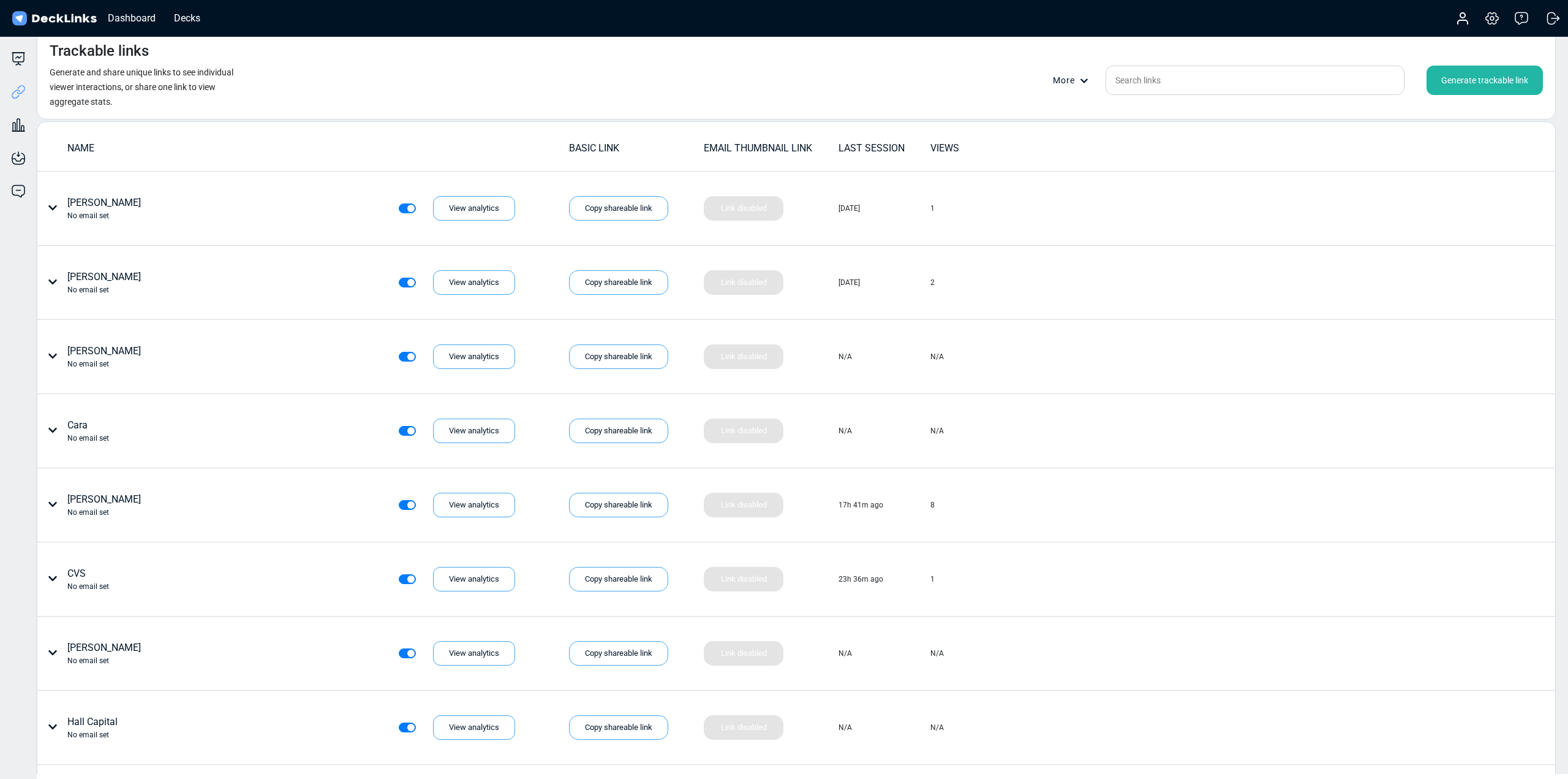
click at [1480, 78] on div "Generate trackable link" at bounding box center [1485, 80] width 116 height 30
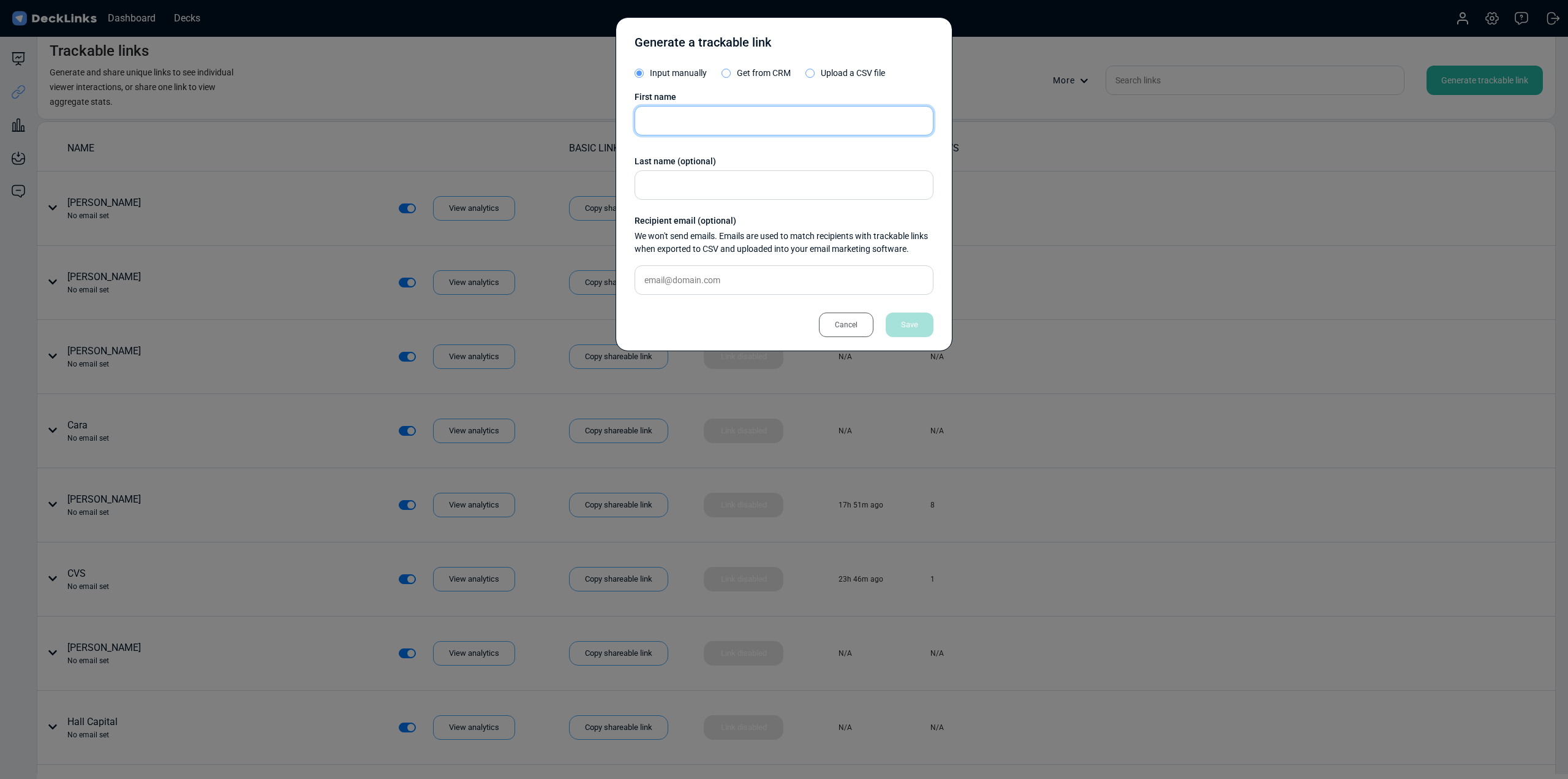
click at [748, 120] on input "text" at bounding box center [784, 120] width 299 height 30
paste input "Hi Michael, Christopher Kennedy McKelvy here. I got your email from my aunt Ker…"
type input "Hi Michael, Christopher Kennedy McKelvy here. I got your email from my aunt Ker…"
click at [767, 118] on input "text" at bounding box center [784, 120] width 299 height 30
paste input "Elizabeth Caldas Office of the Rhode Island General Treasurer Elizabeth.Caldas@…"
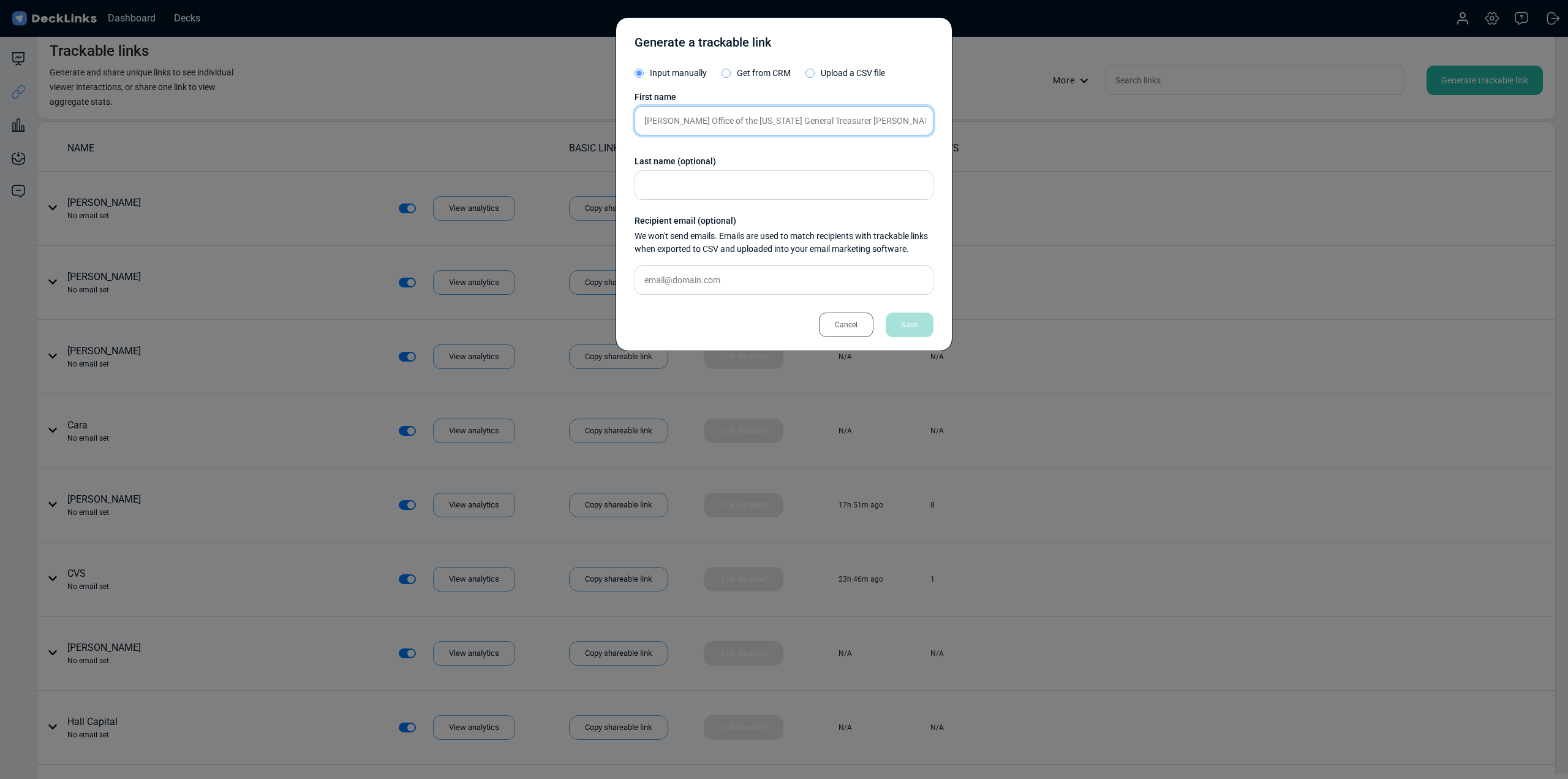
scroll to position [0, 78]
type input "Elizabeth Caldas Office of the Rhode Island General Treasurer Elizabeth.Caldas@…"
drag, startPoint x: 919, startPoint y: 319, endPoint x: 911, endPoint y: 312, distance: 10.6
click at [918, 318] on div "Save" at bounding box center [910, 325] width 47 height 25
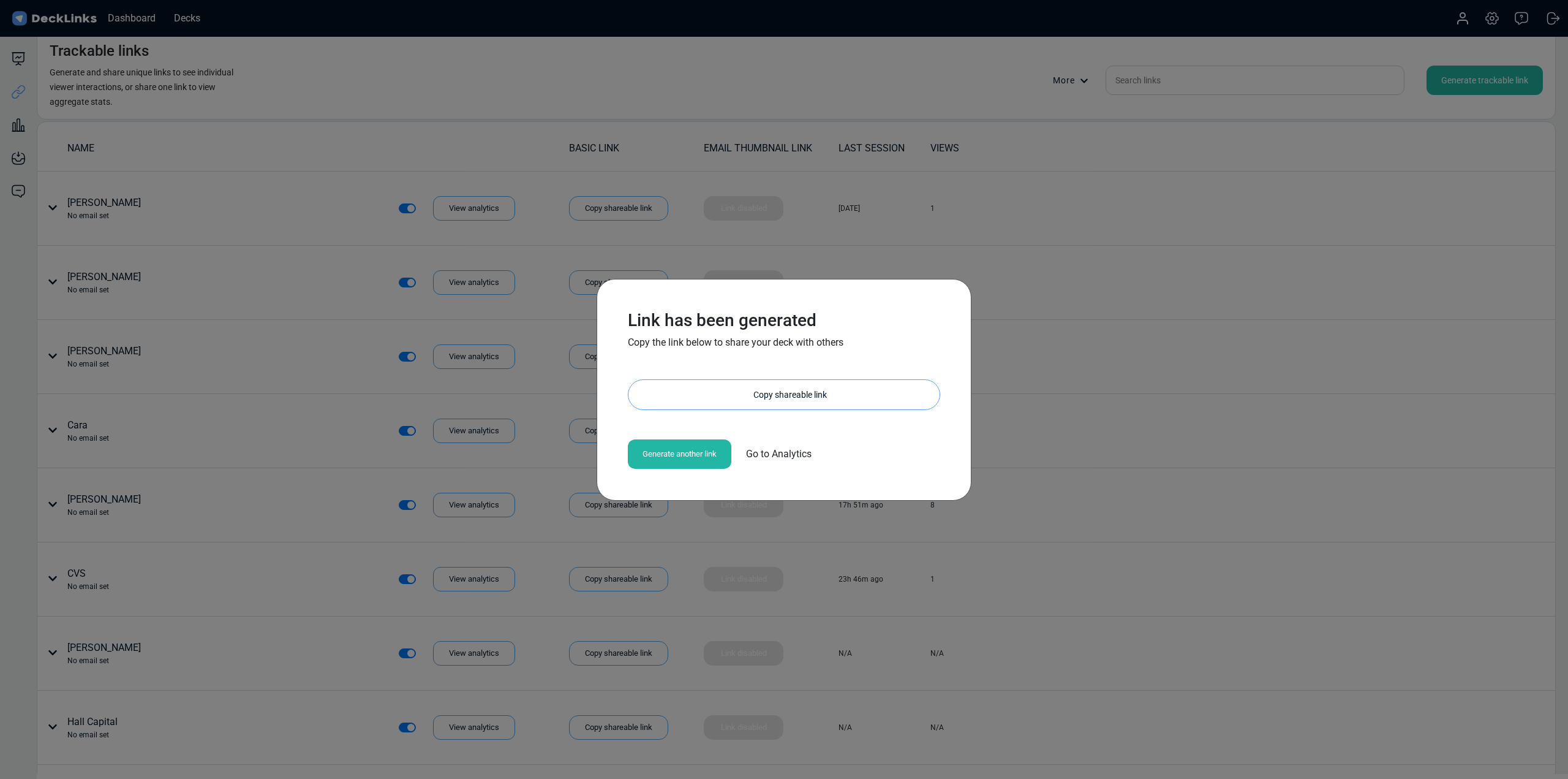
click at [754, 402] on div "Copy shareable link" at bounding box center [789, 395] width 299 height 30
